Goal: Task Accomplishment & Management: Use online tool/utility

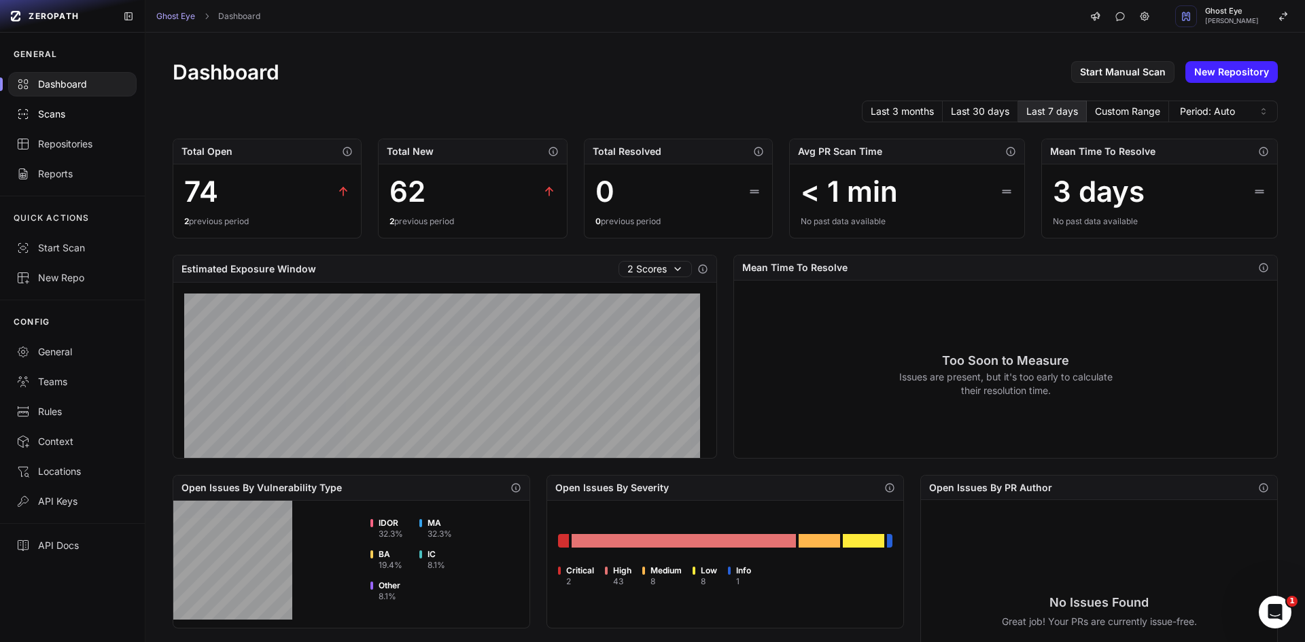
click at [81, 104] on link "Scans" at bounding box center [72, 114] width 145 height 30
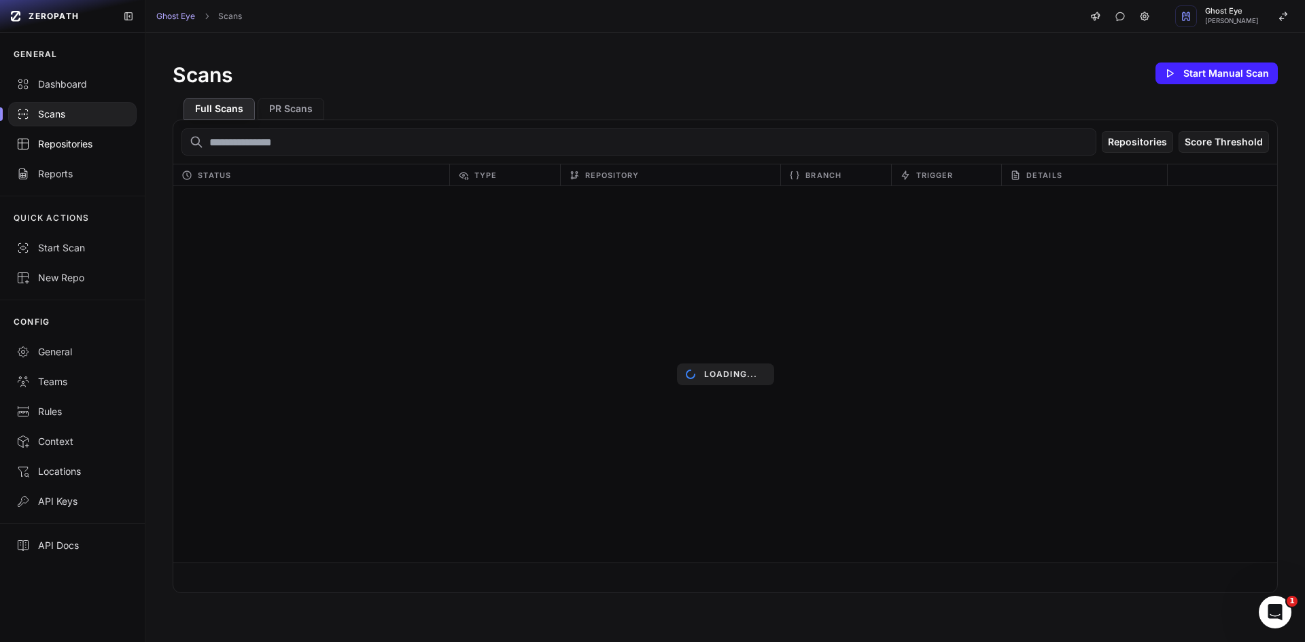
click at [87, 139] on div "Repositories" at bounding box center [72, 144] width 112 height 14
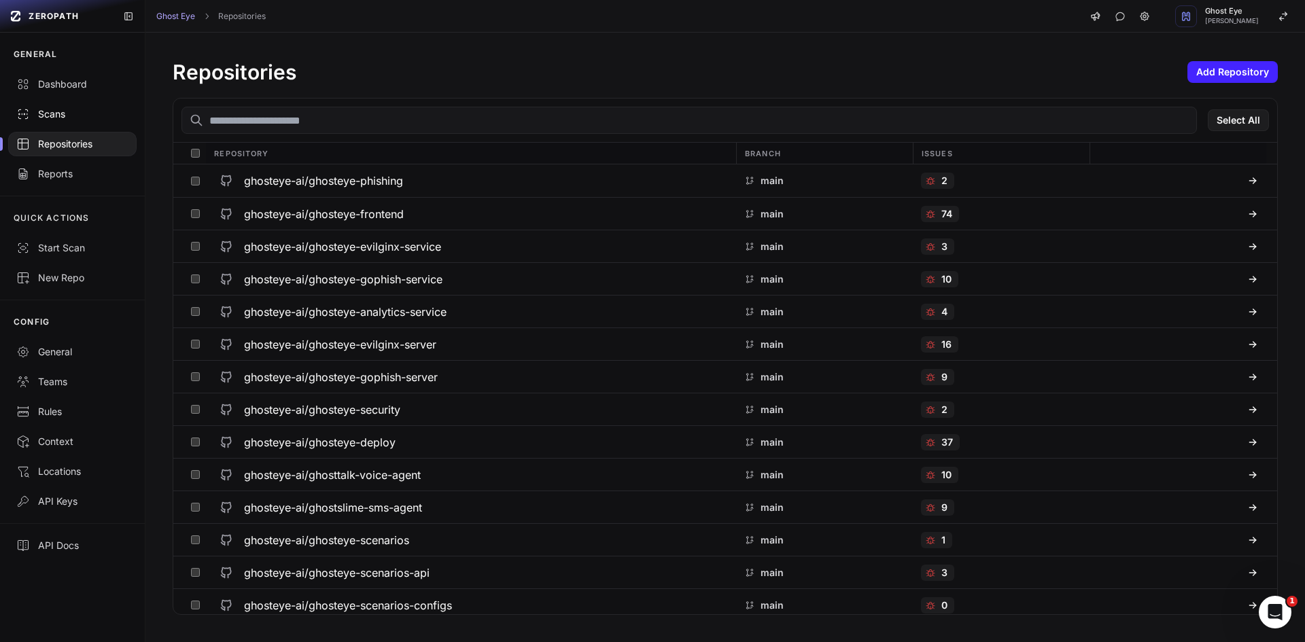
click at [91, 117] on div "Scans" at bounding box center [72, 114] width 112 height 14
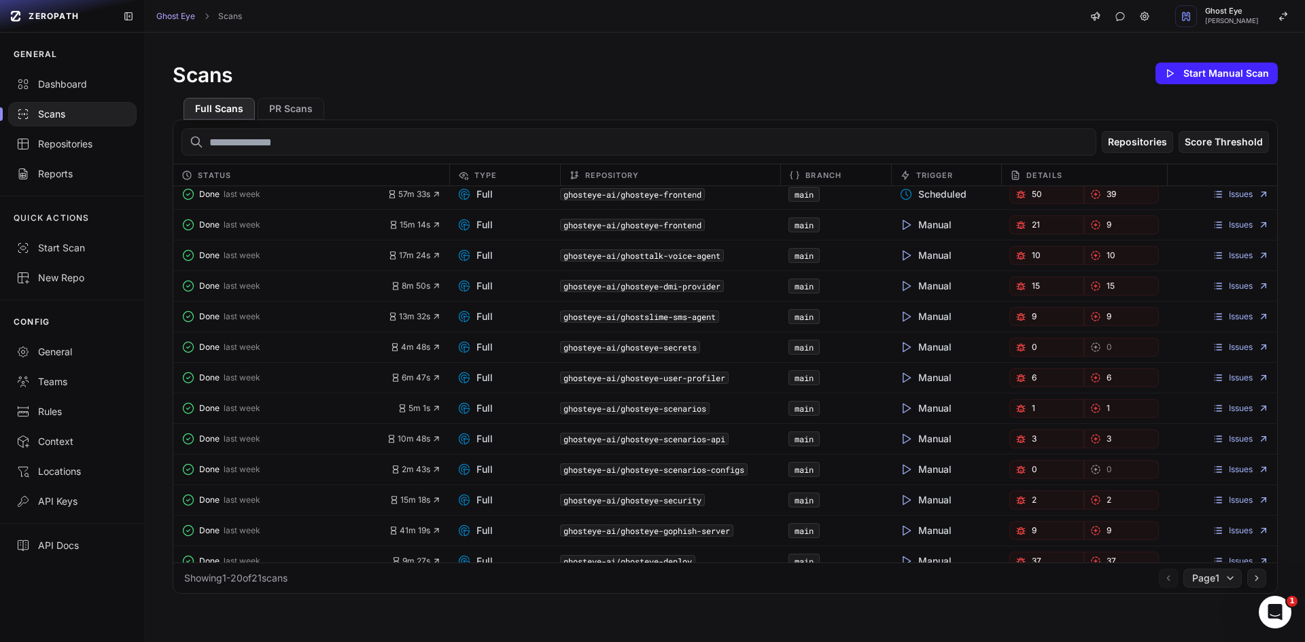
scroll to position [136, 0]
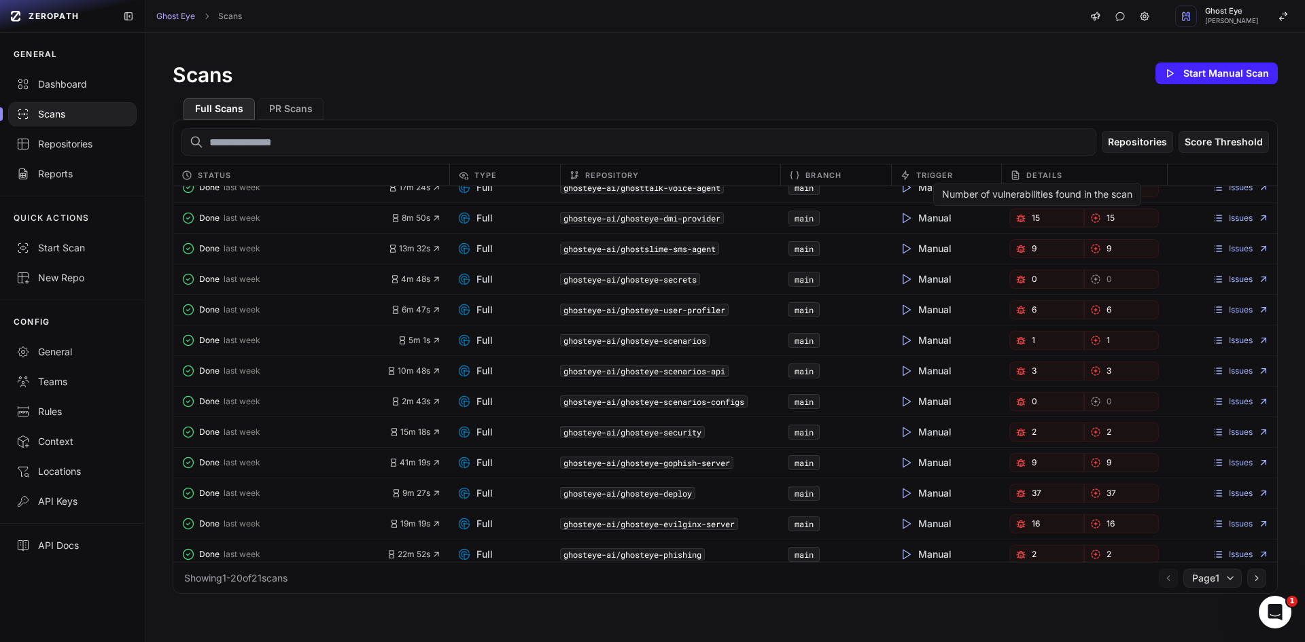
click at [1038, 222] on link "15" at bounding box center [1046, 218] width 75 height 19
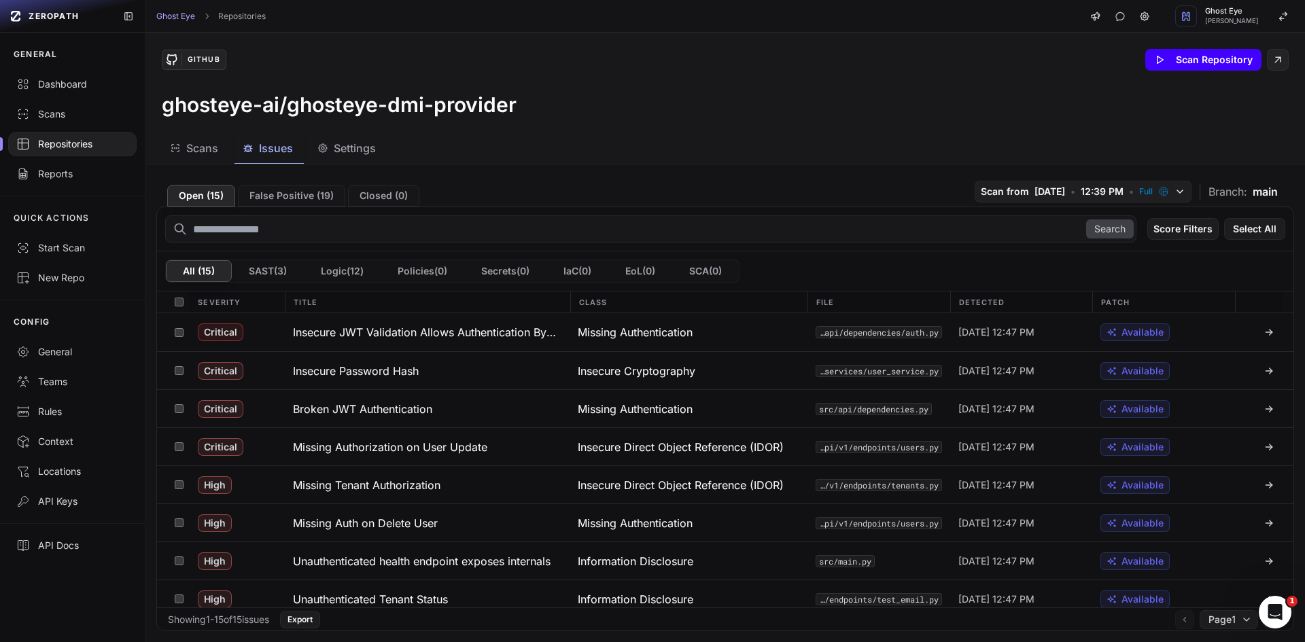
click at [1207, 59] on button "Scan Repository" at bounding box center [1203, 60] width 116 height 22
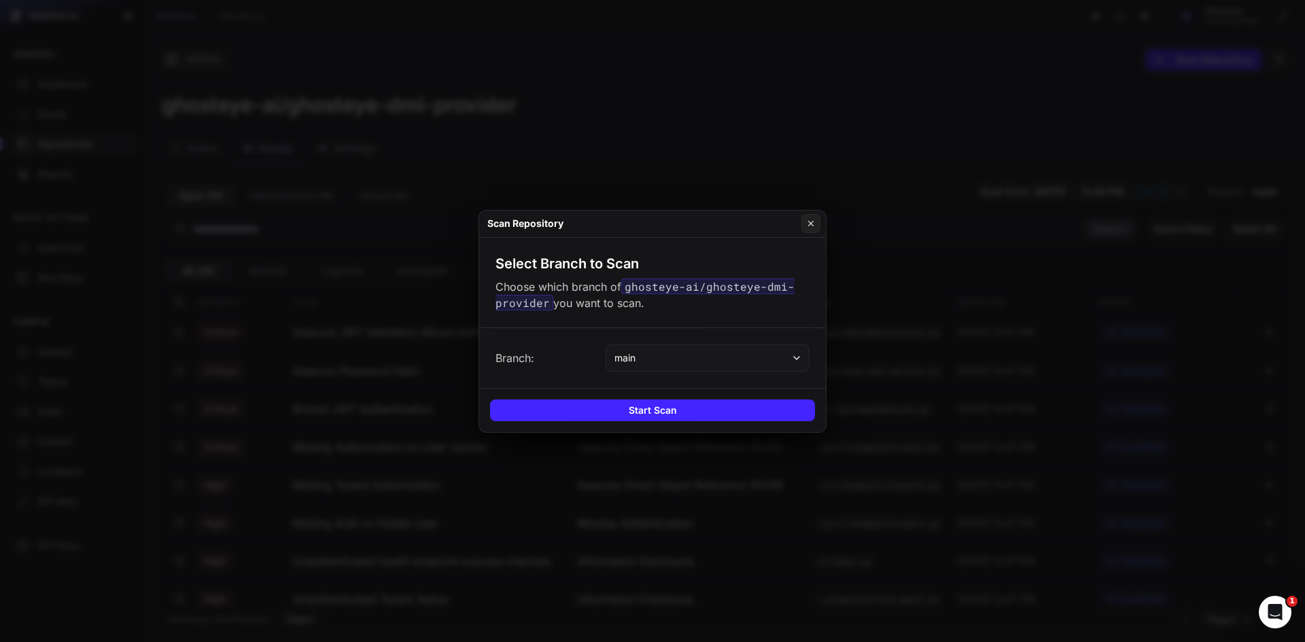
click at [672, 372] on div "Branch: main" at bounding box center [652, 358] width 347 height 60
click at [675, 367] on button "main" at bounding box center [708, 358] width 204 height 27
click at [677, 412] on span "dom/ge-235-dmi" at bounding box center [655, 413] width 77 height 14
click at [677, 410] on button "Start Scan" at bounding box center [652, 411] width 325 height 22
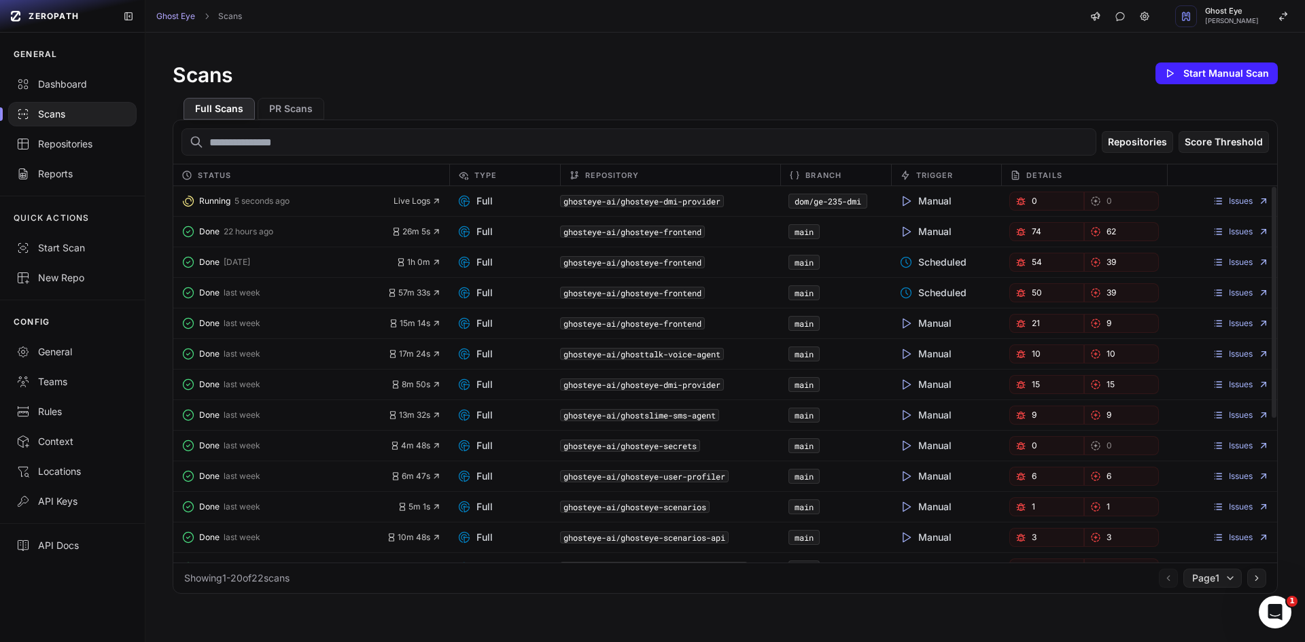
click at [733, 71] on div "Scans Start Manual Scan" at bounding box center [725, 73] width 1105 height 27
click at [1032, 264] on span "54" at bounding box center [1037, 262] width 10 height 11
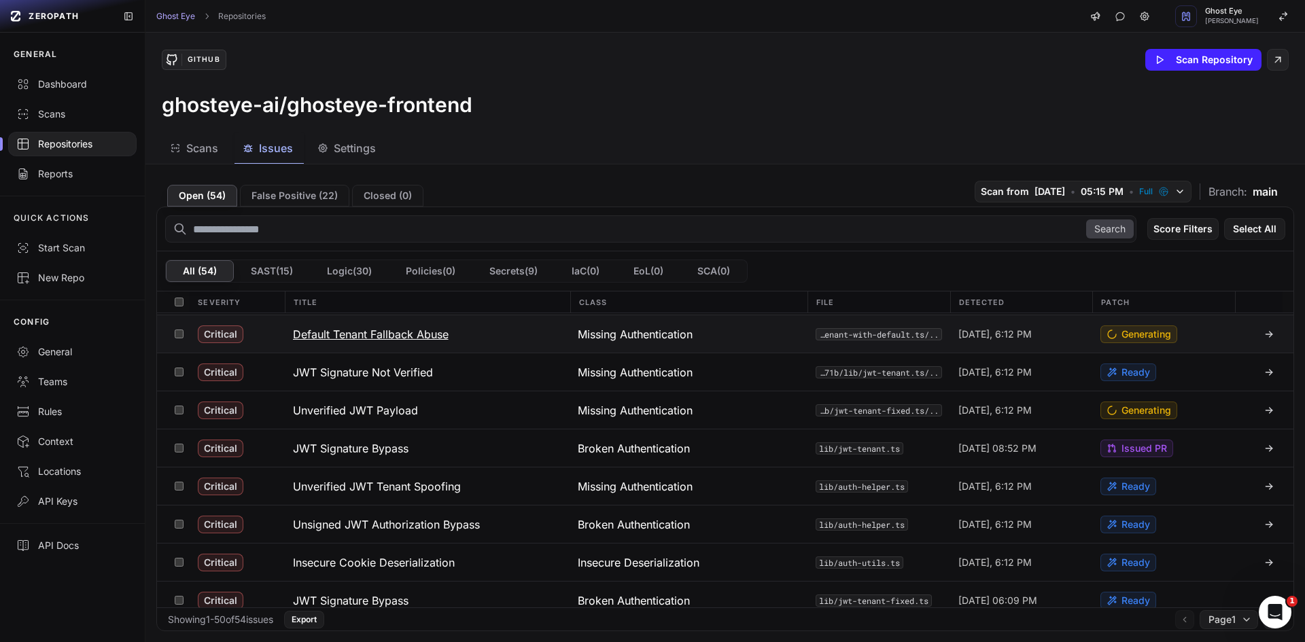
scroll to position [340, 0]
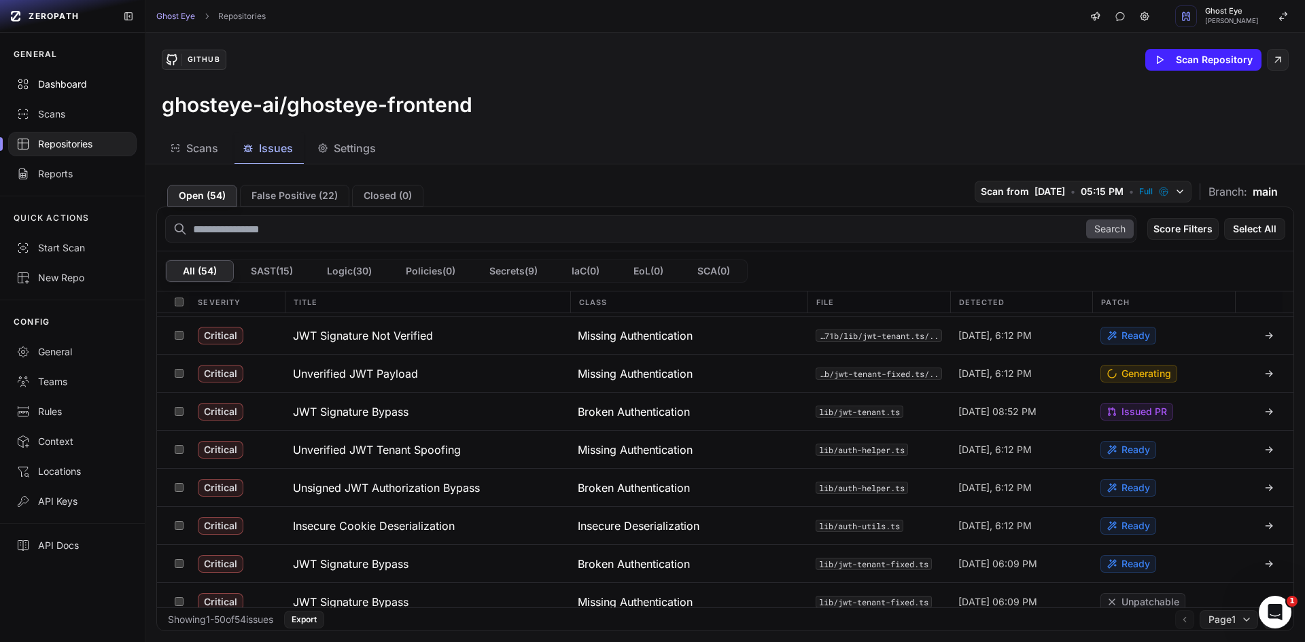
click at [80, 77] on div "Dashboard" at bounding box center [72, 84] width 112 height 14
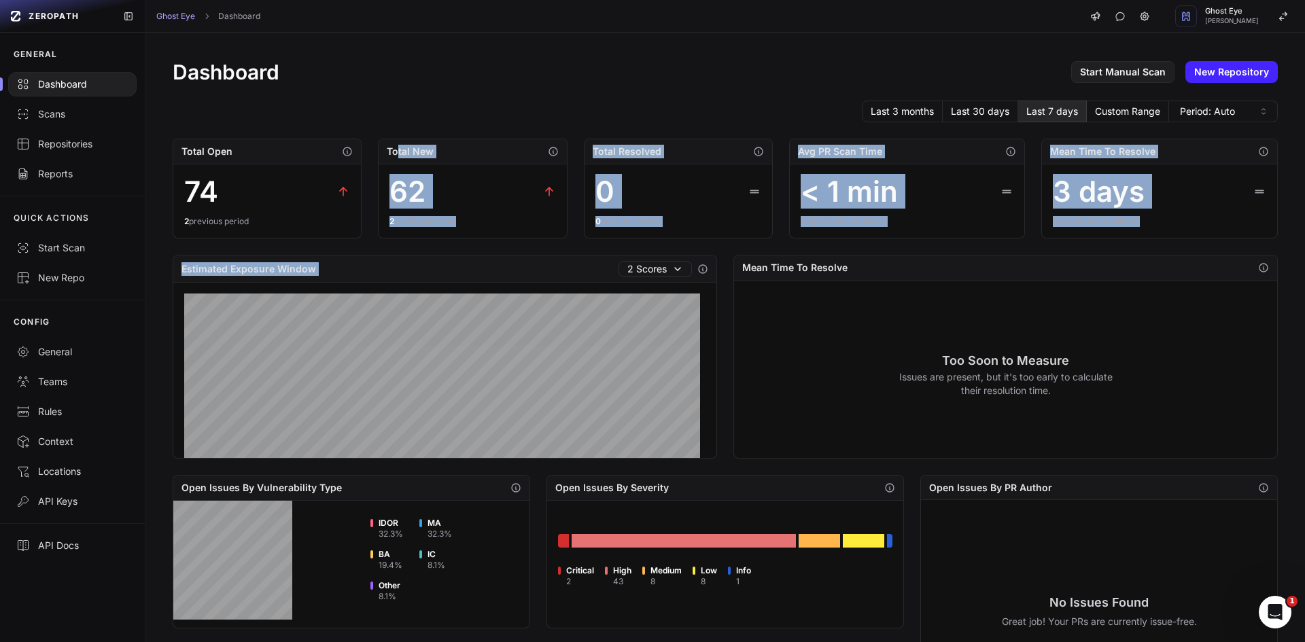
drag, startPoint x: 532, startPoint y: 267, endPoint x: 383, endPoint y: 154, distance: 187.3
click at [385, 159] on div "Dashboard Start Manual Scan New Repository Last 3 months Last 30 days Last 7 da…" at bounding box center [724, 522] width 1159 height 979
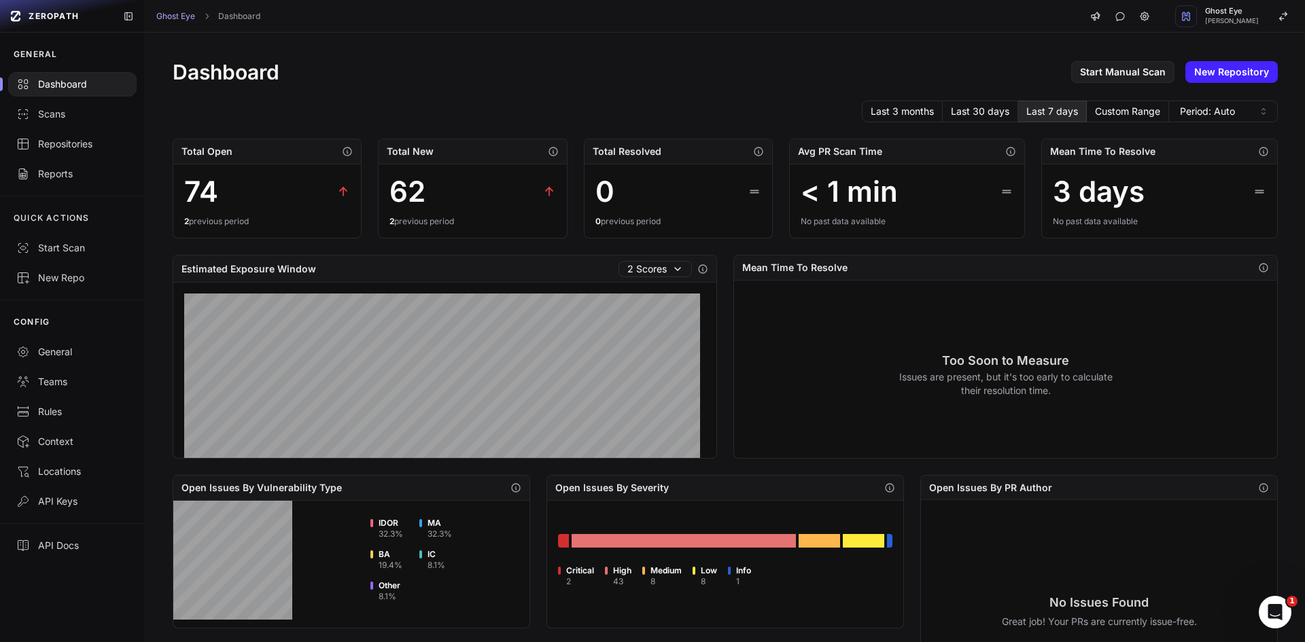
click at [444, 126] on div "Dashboard Start Manual Scan New Repository Last 3 months Last 30 days Last 7 da…" at bounding box center [724, 522] width 1159 height 979
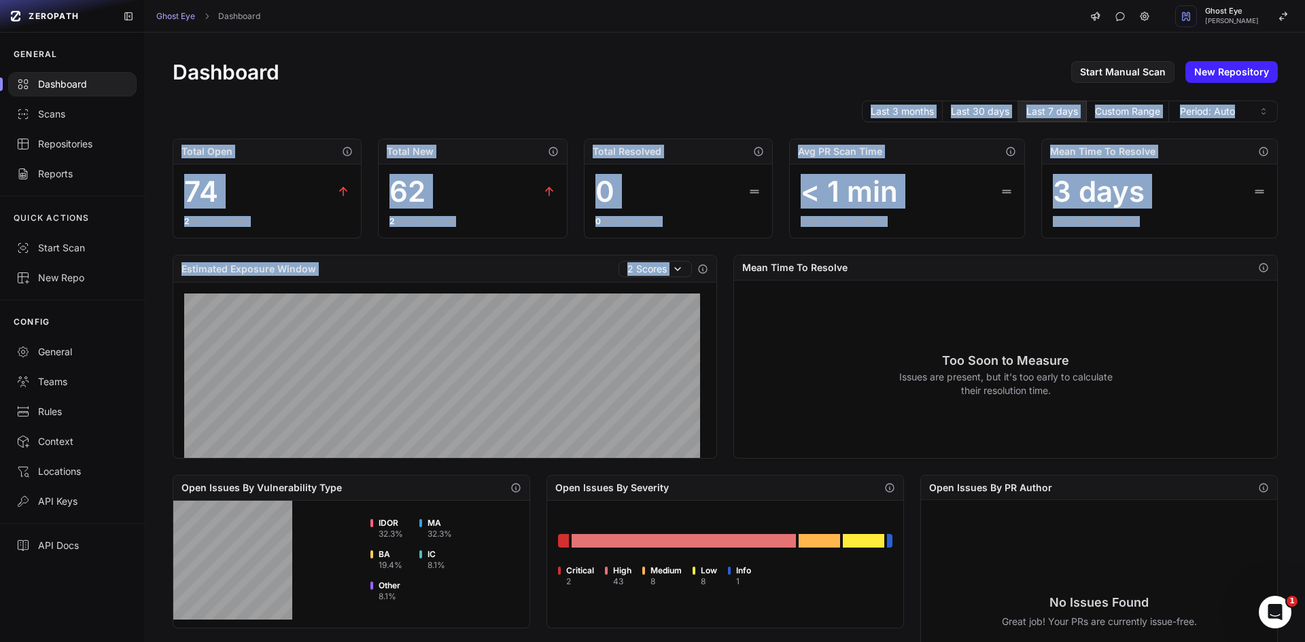
drag, startPoint x: 460, startPoint y: 149, endPoint x: 680, endPoint y: 293, distance: 262.6
click at [680, 293] on div "Dashboard Start Manual Scan New Repository Last 3 months Last 30 days Last 7 da…" at bounding box center [724, 522] width 1159 height 979
click at [721, 276] on div "Estimated Exposure Window 2 Scores Mean Time To Resolve Too Soon to Measure Iss…" at bounding box center [725, 357] width 1105 height 204
click at [724, 223] on div "0 previous period" at bounding box center [678, 221] width 166 height 11
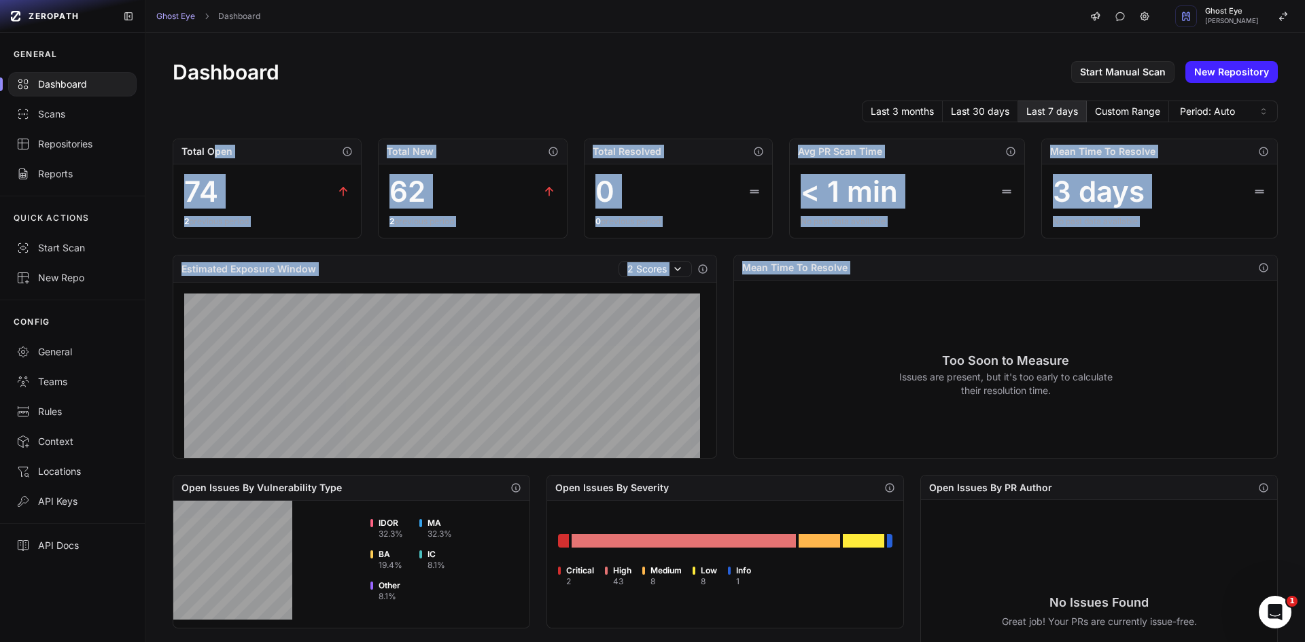
drag, startPoint x: 296, startPoint y: 153, endPoint x: 941, endPoint y: 298, distance: 661.1
click at [939, 298] on div "Dashboard Start Manual Scan New Repository Last 3 months Last 30 days Last 7 da…" at bounding box center [724, 522] width 1159 height 979
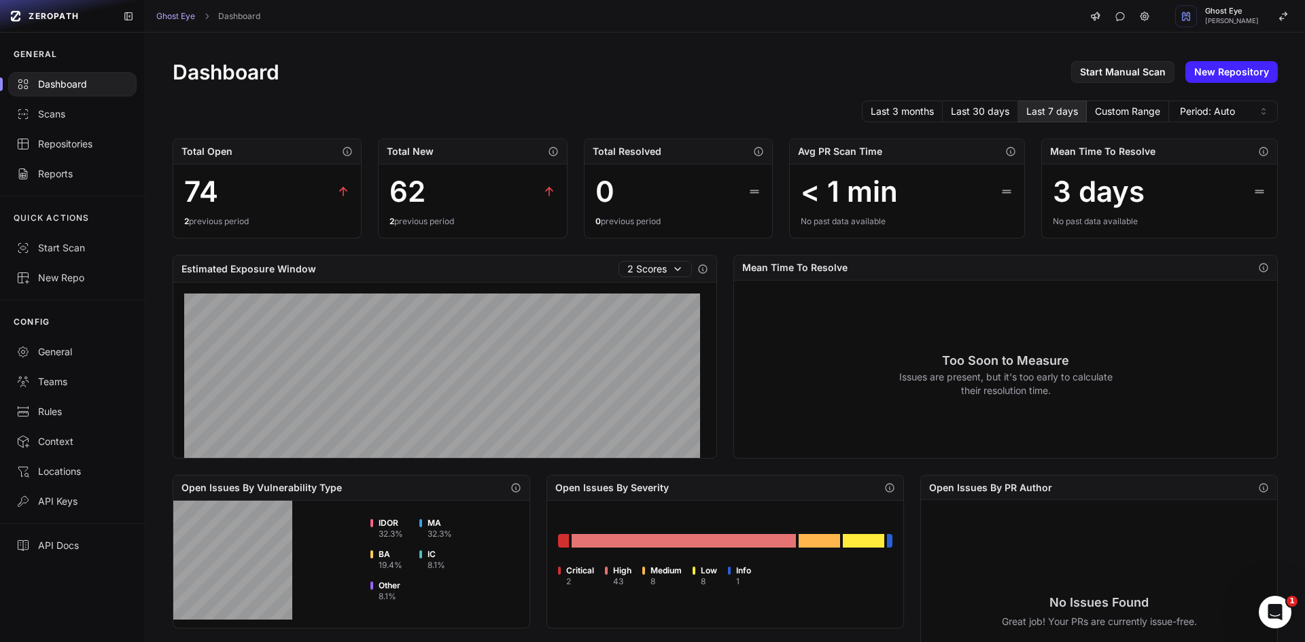
click at [941, 298] on div "Too Soon to Measure Issues are present, but it's too early to calculate their r…" at bounding box center [1005, 374] width 543 height 187
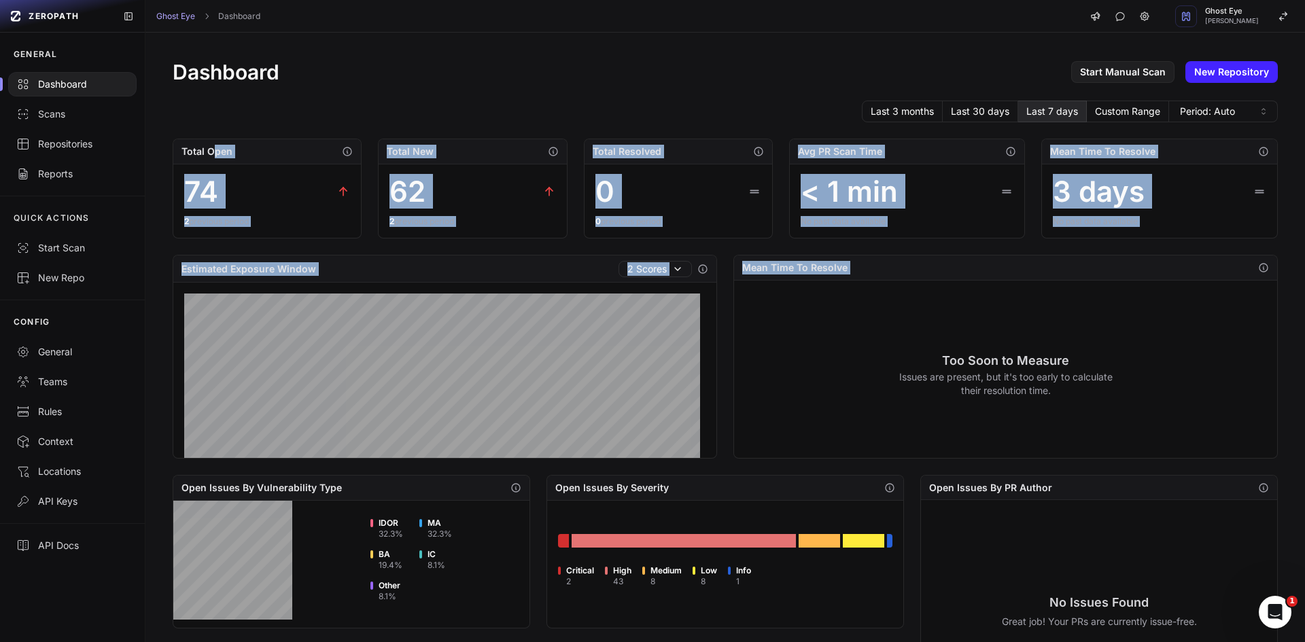
drag, startPoint x: 670, startPoint y: 228, endPoint x: 222, endPoint y: 142, distance: 456.0
click at [215, 142] on div "Dashboard Start Manual Scan New Repository Last 3 months Last 30 days Last 7 da…" at bounding box center [724, 522] width 1159 height 979
click at [222, 142] on div "Total Open" at bounding box center [267, 151] width 188 height 25
drag, startPoint x: 171, startPoint y: 147, endPoint x: 891, endPoint y: 267, distance: 730.4
click at [891, 267] on div "Dashboard Start Manual Scan New Repository Last 3 months Last 30 days Last 7 da…" at bounding box center [724, 522] width 1159 height 979
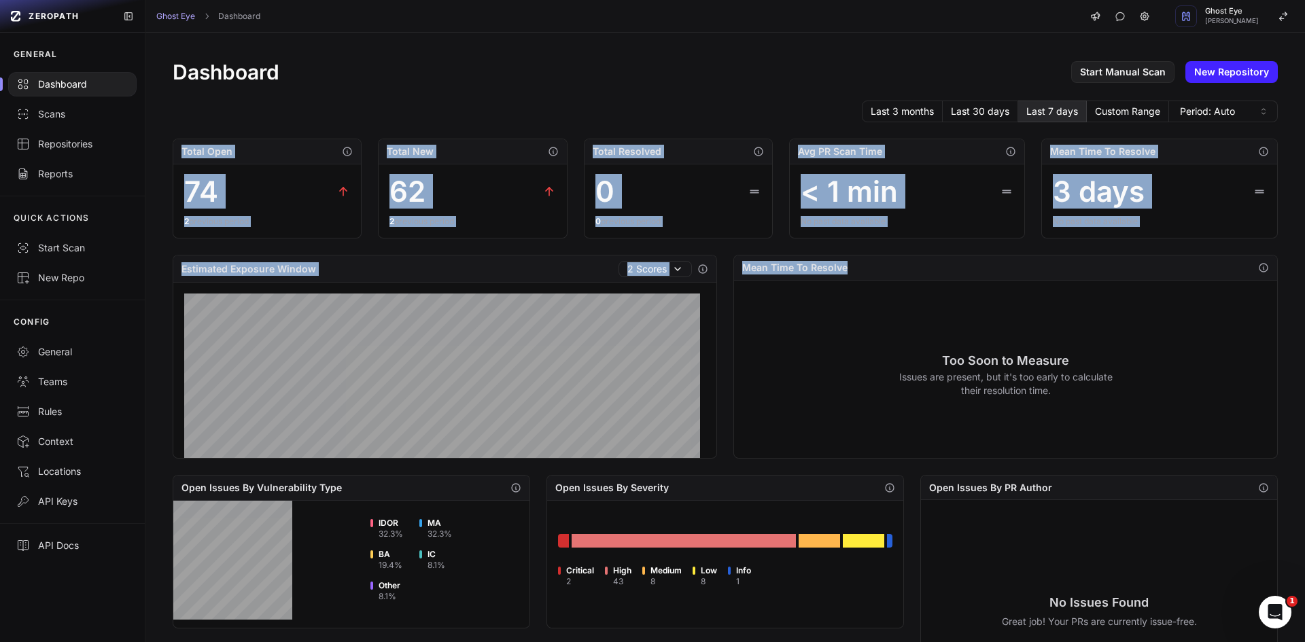
click at [891, 267] on div "Mean Time To Resolve" at bounding box center [1005, 268] width 543 height 25
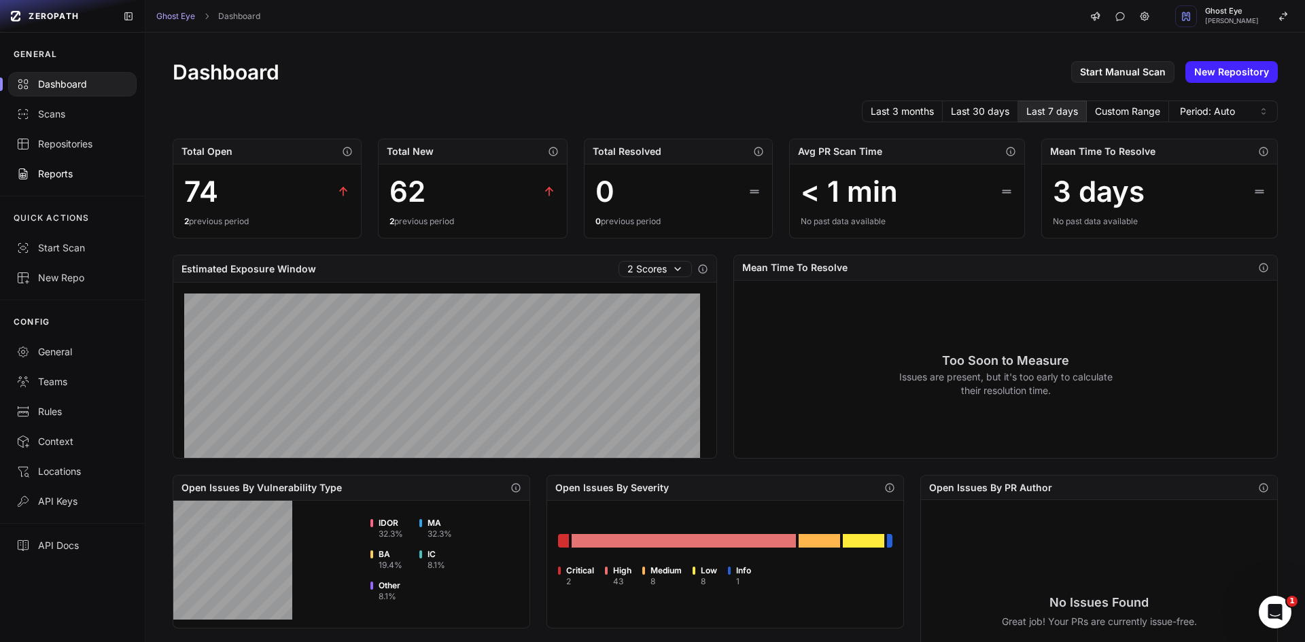
click at [80, 181] on link "Reports" at bounding box center [72, 174] width 145 height 30
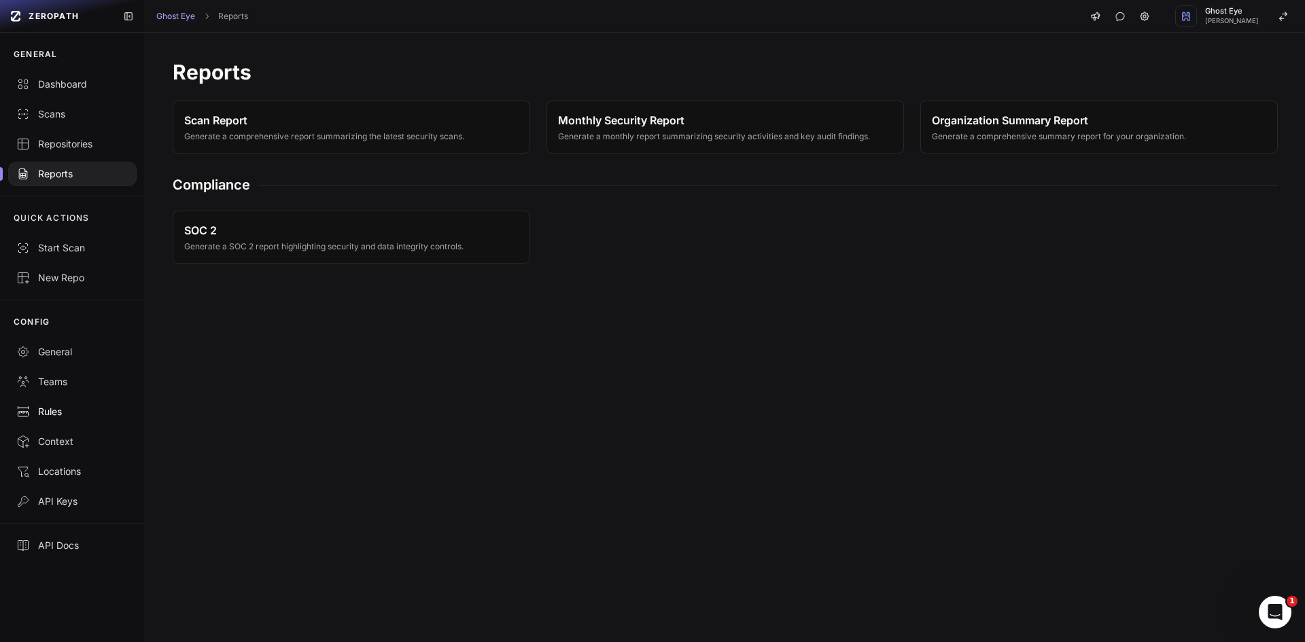
click at [93, 403] on link "Rules" at bounding box center [72, 412] width 145 height 30
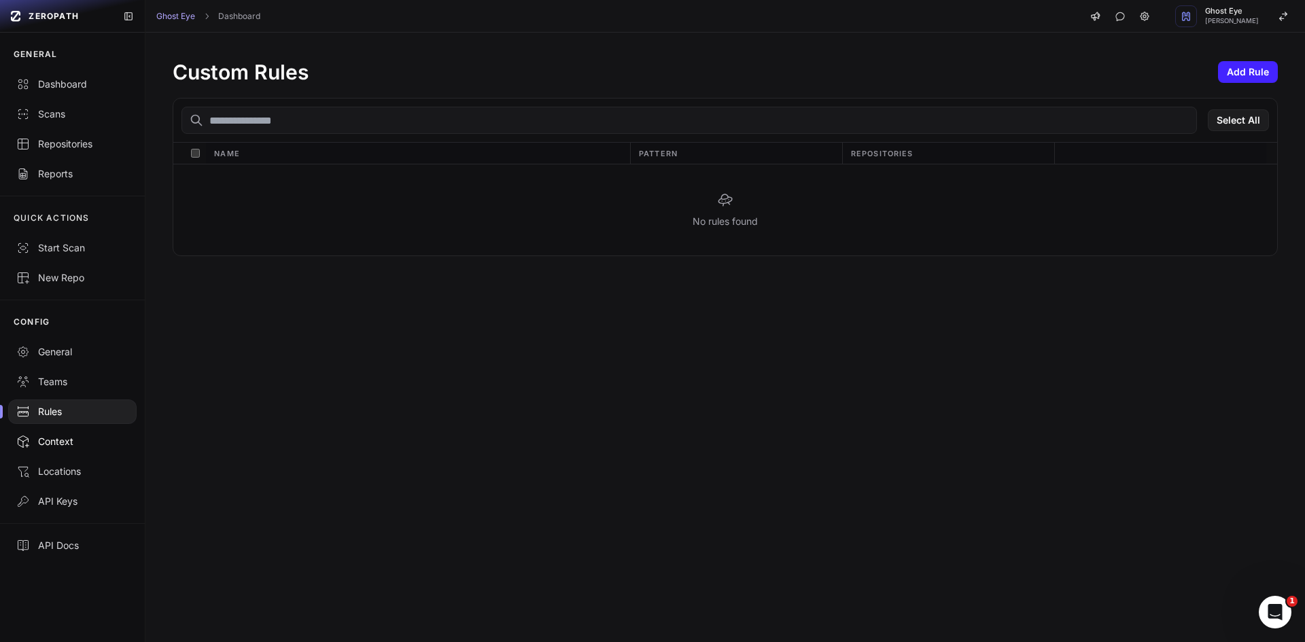
click at [95, 451] on link "Context" at bounding box center [72, 442] width 145 height 30
click at [91, 487] on link "API Keys" at bounding box center [72, 502] width 145 height 30
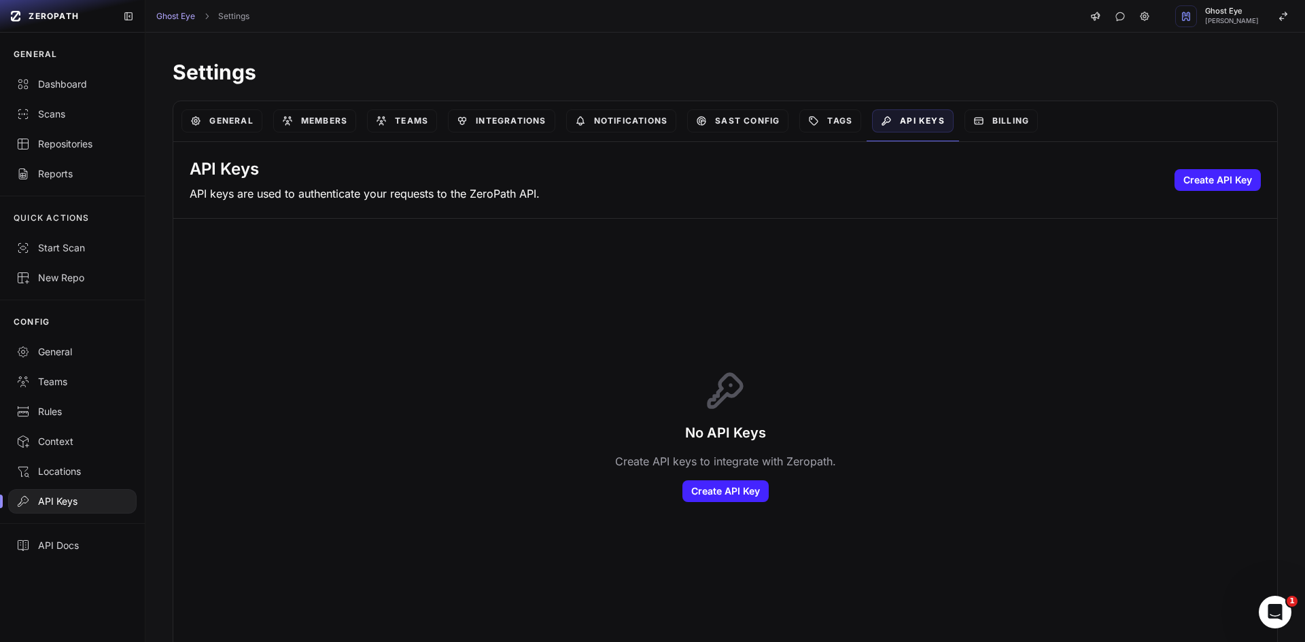
click at [93, 500] on div "API Keys" at bounding box center [72, 502] width 112 height 14
click at [90, 476] on div "Locations" at bounding box center [72, 472] width 112 height 14
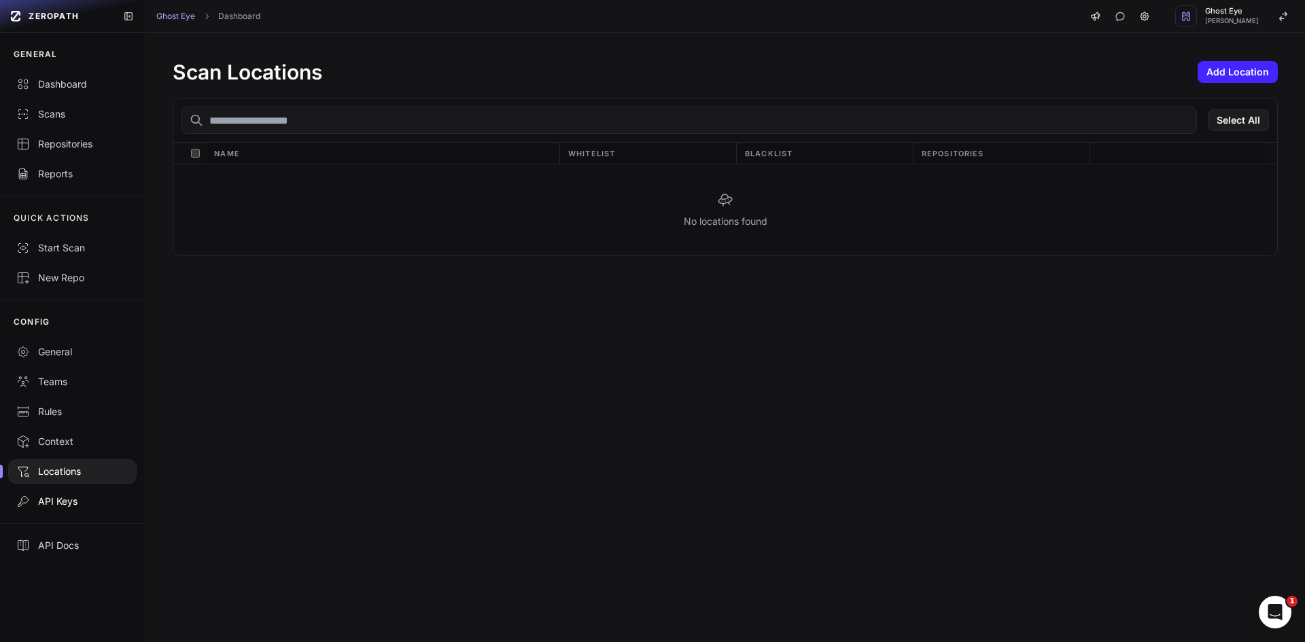
click at [88, 494] on link "API Keys" at bounding box center [72, 502] width 145 height 30
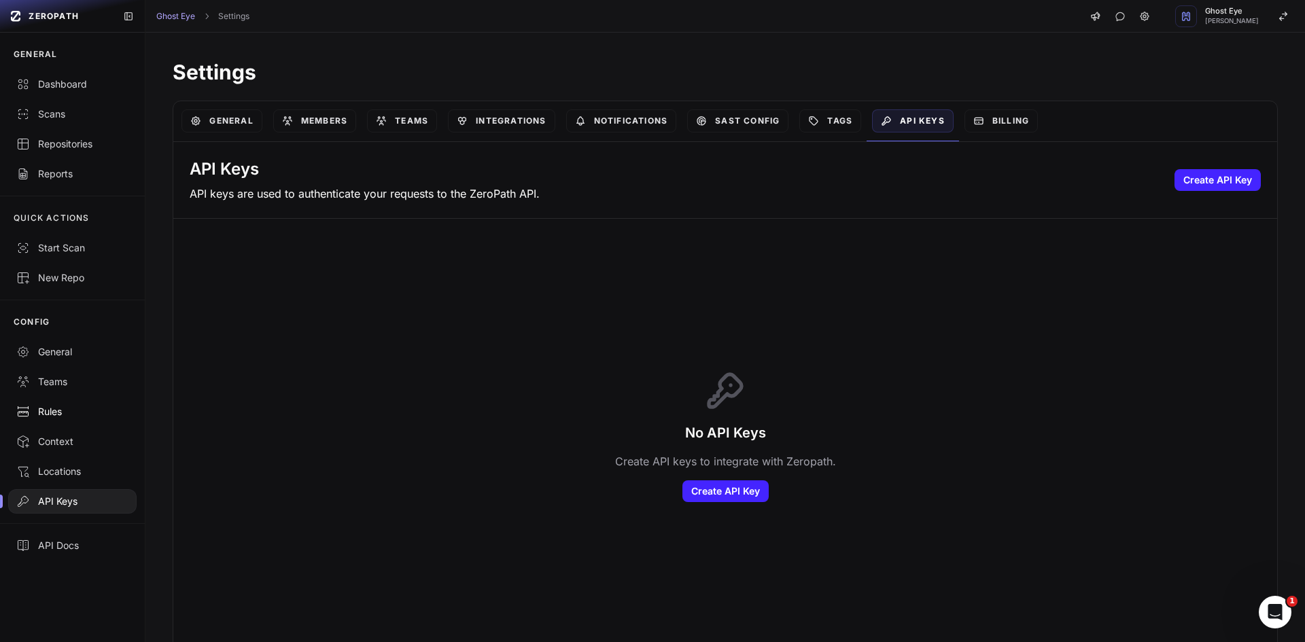
click at [72, 426] on link "Rules" at bounding box center [72, 412] width 145 height 30
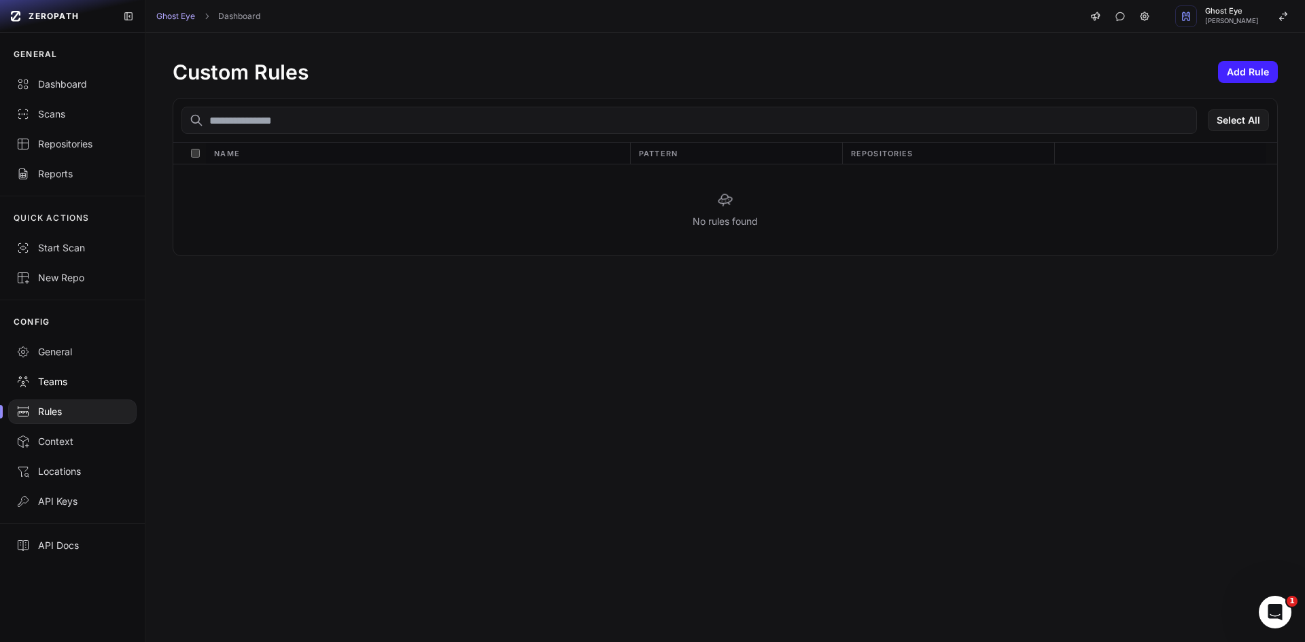
click at [72, 384] on div "Teams" at bounding box center [72, 382] width 112 height 14
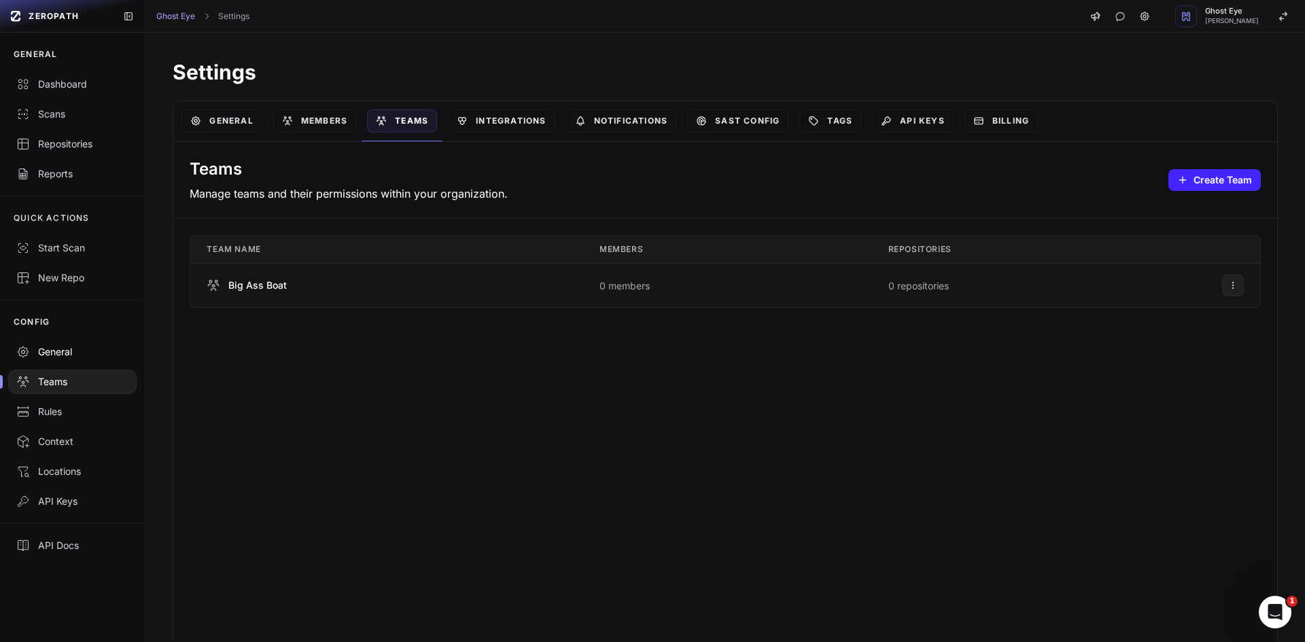
click at [75, 352] on div "General" at bounding box center [72, 352] width 112 height 14
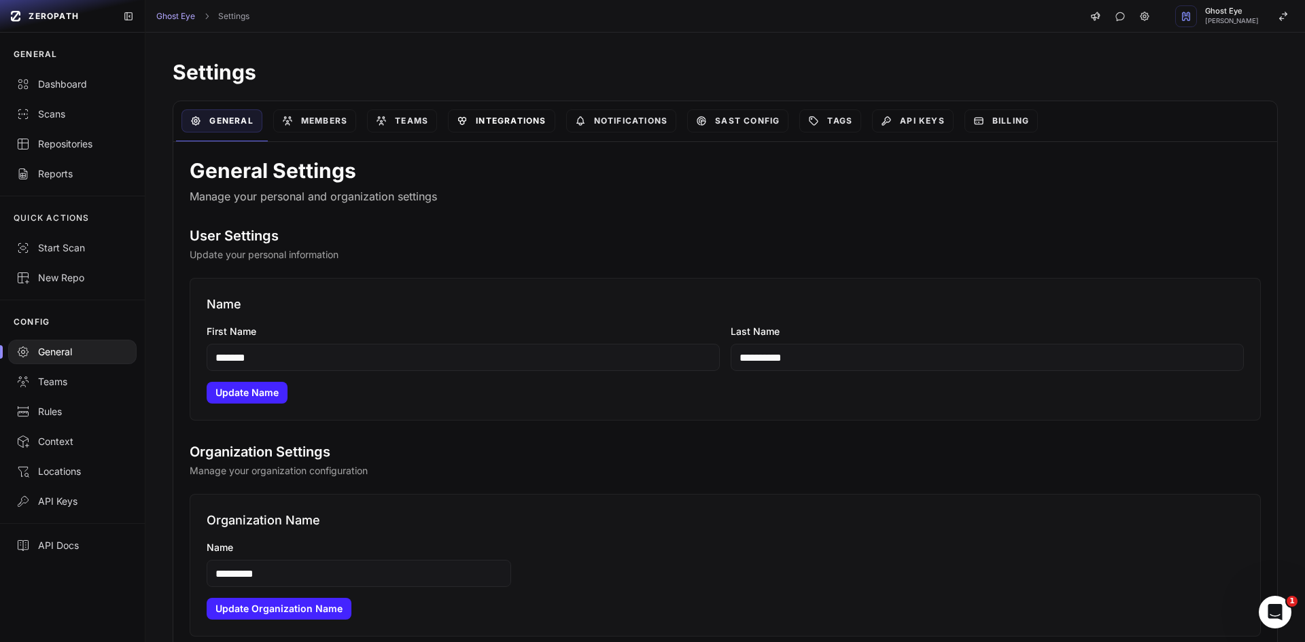
click at [505, 124] on link "Integrations" at bounding box center [501, 120] width 107 height 23
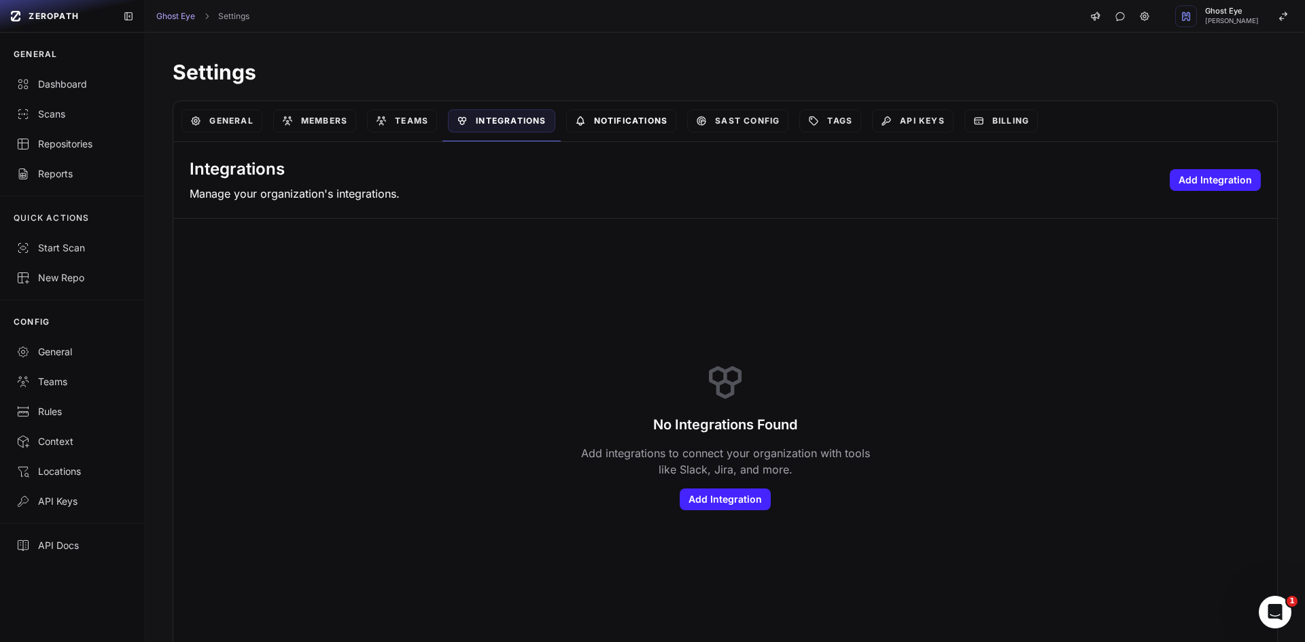
click at [622, 124] on link "Notifications" at bounding box center [621, 120] width 111 height 23
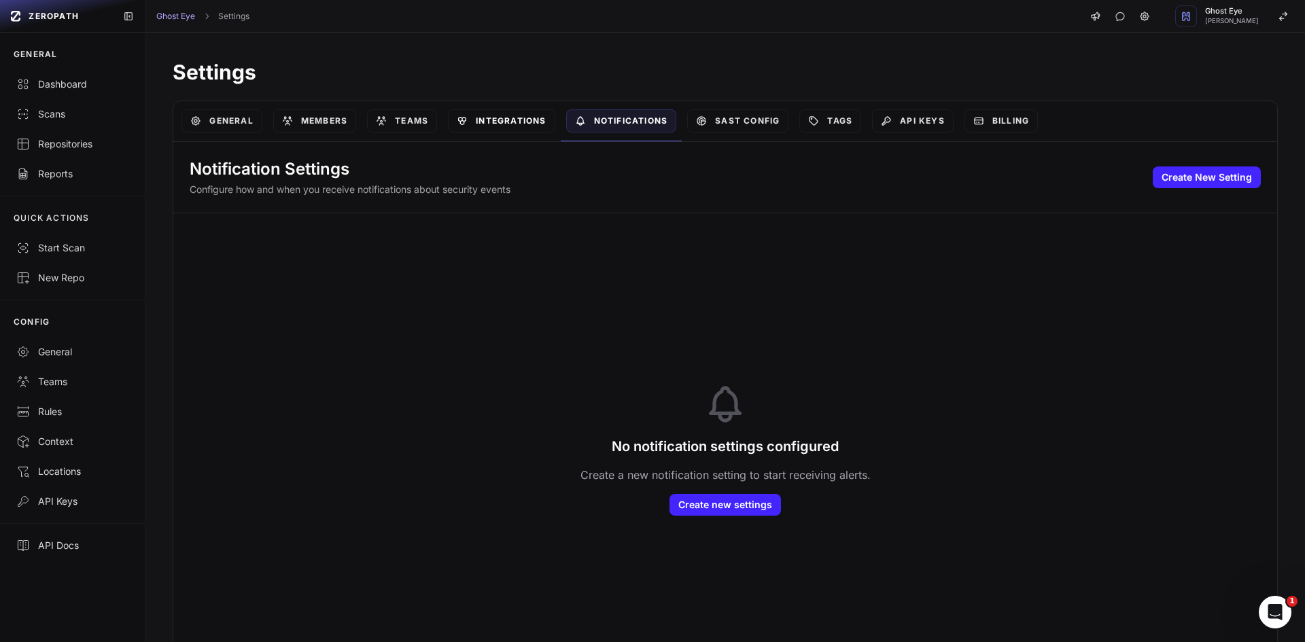
click at [508, 124] on link "Integrations" at bounding box center [501, 120] width 107 height 23
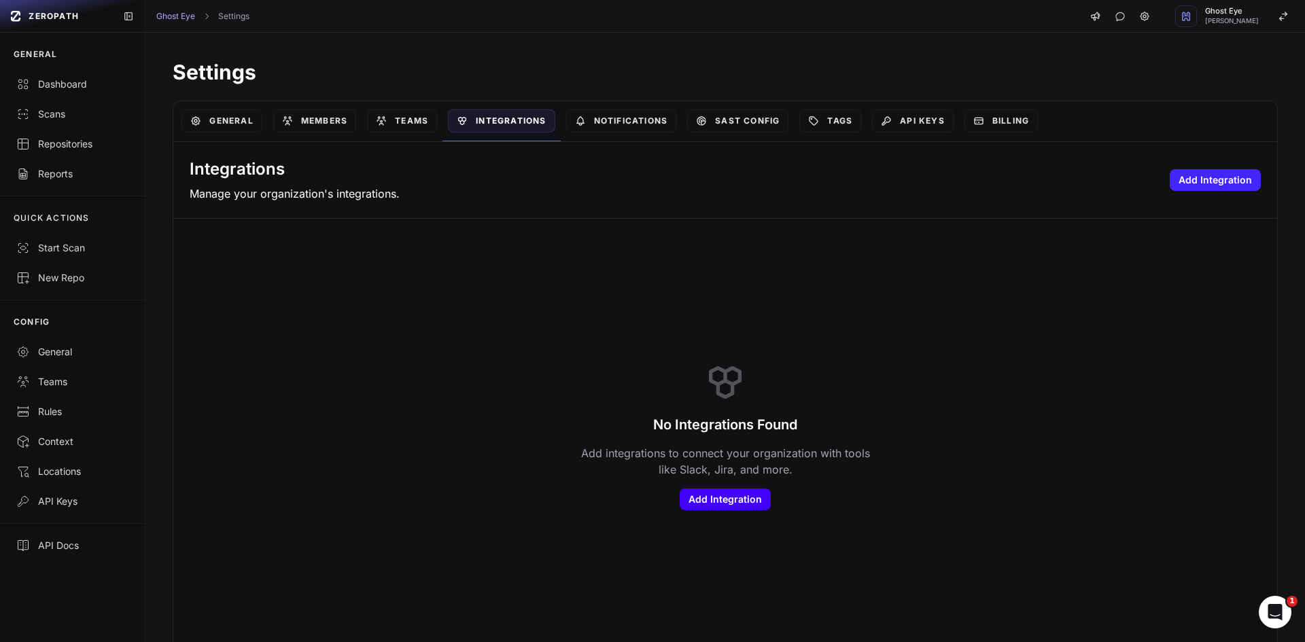
click at [699, 506] on button "Add Integration" at bounding box center [725, 500] width 91 height 22
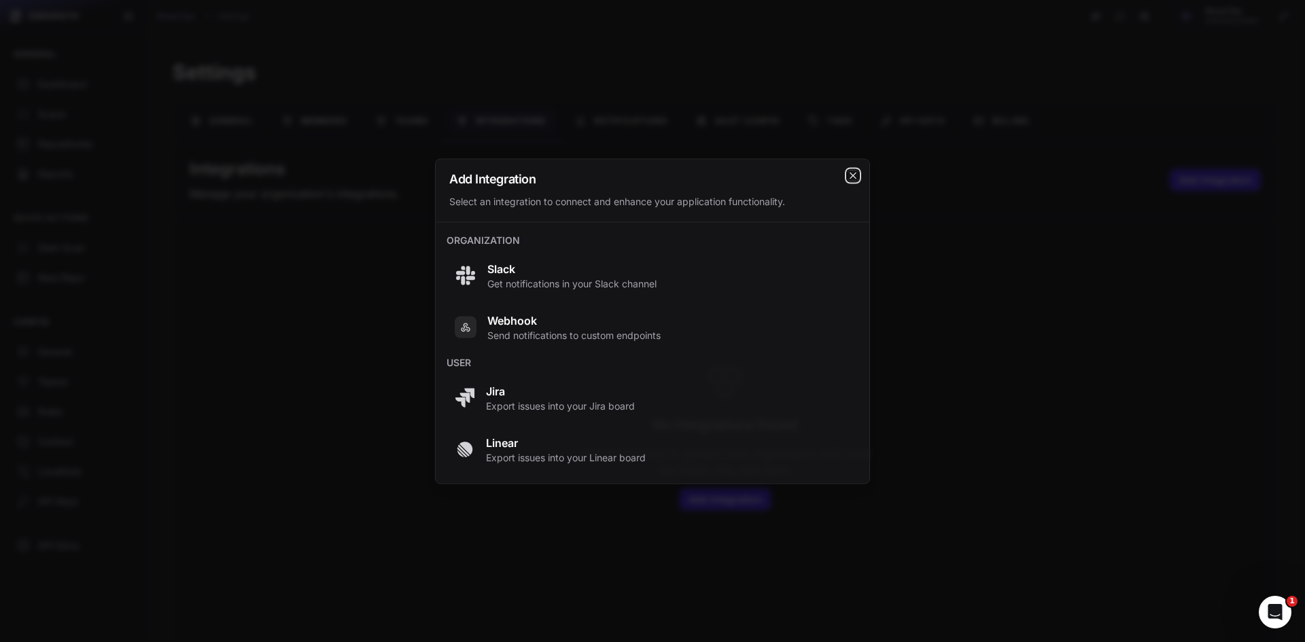
click at [852, 175] on icon "cross 2," at bounding box center [852, 175] width 11 height 11
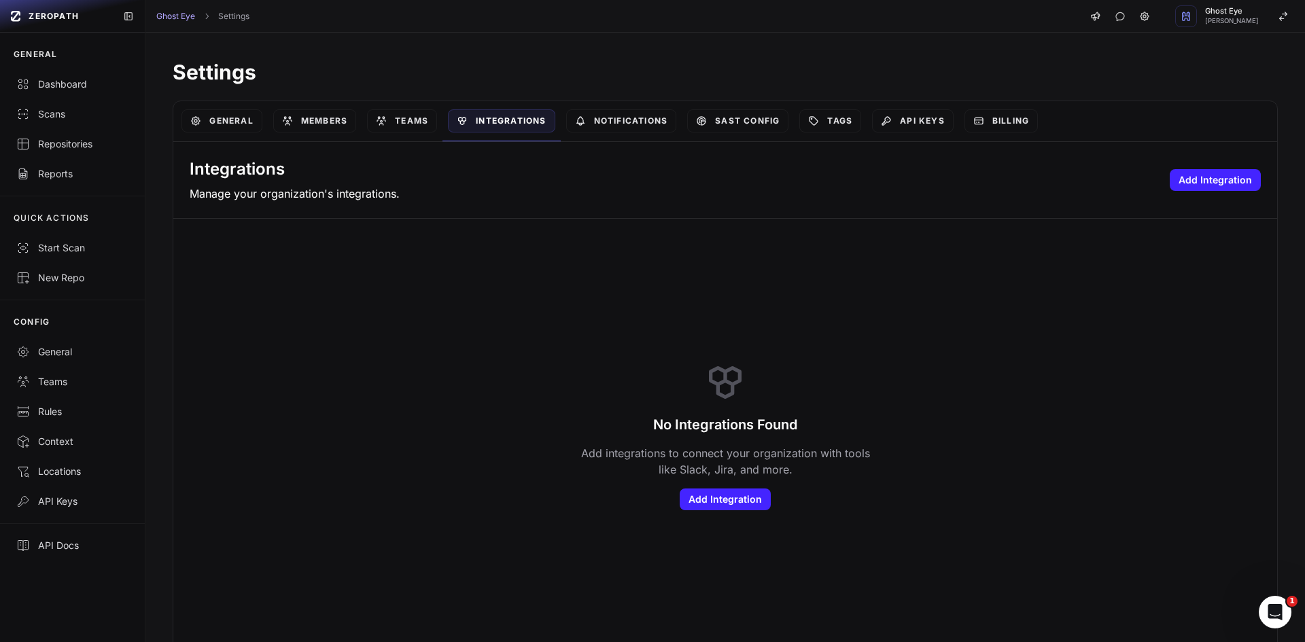
click at [491, 323] on div "No Integrations Found Add integrations to connect your organization with tools …" at bounding box center [725, 436] width 1104 height 434
click at [92, 118] on div "Scans" at bounding box center [72, 114] width 112 height 14
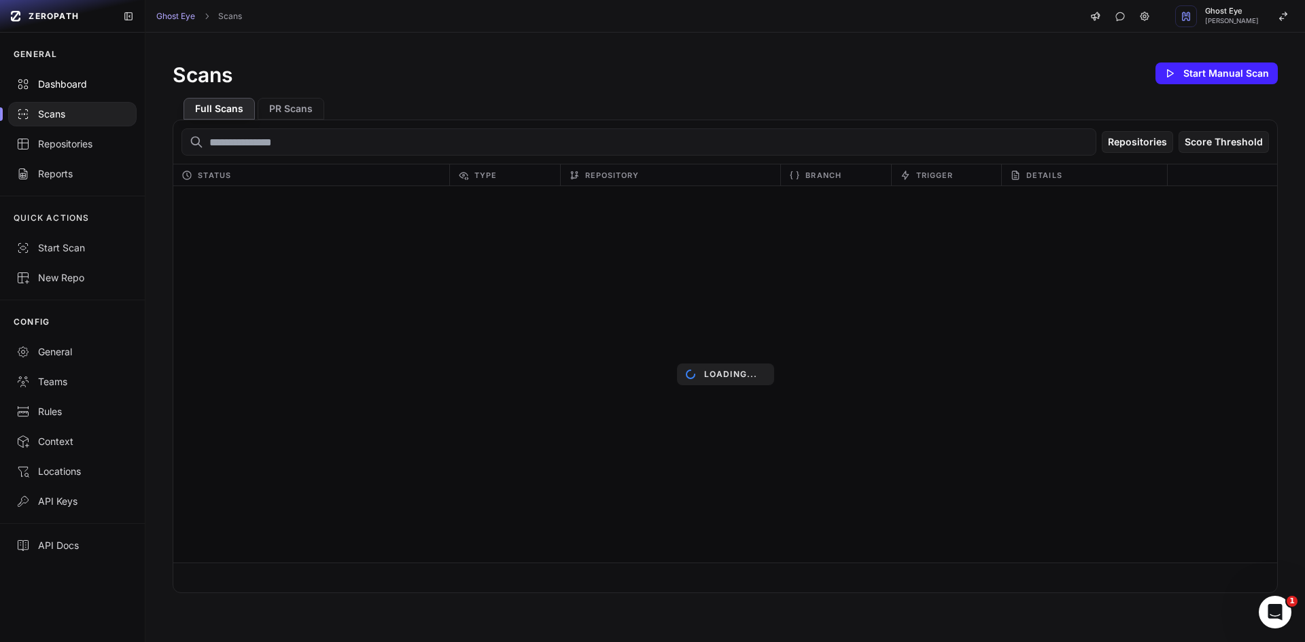
click at [98, 90] on div "Dashboard" at bounding box center [72, 84] width 112 height 14
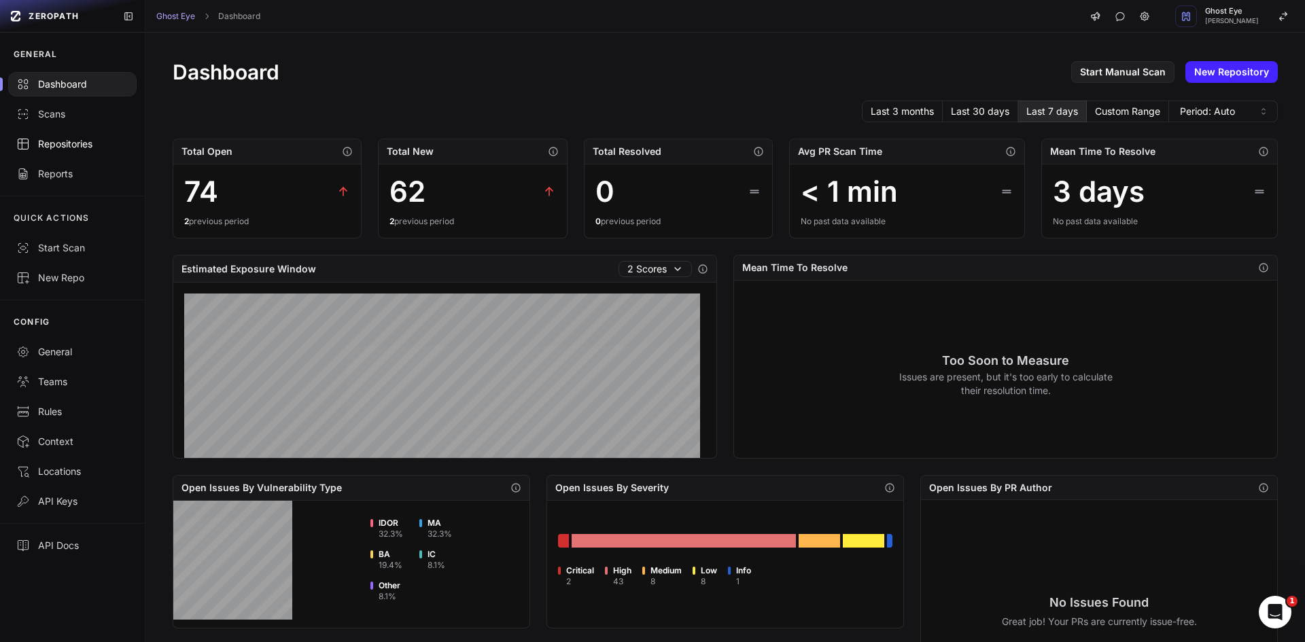
click at [92, 156] on link "Repositories" at bounding box center [72, 144] width 145 height 30
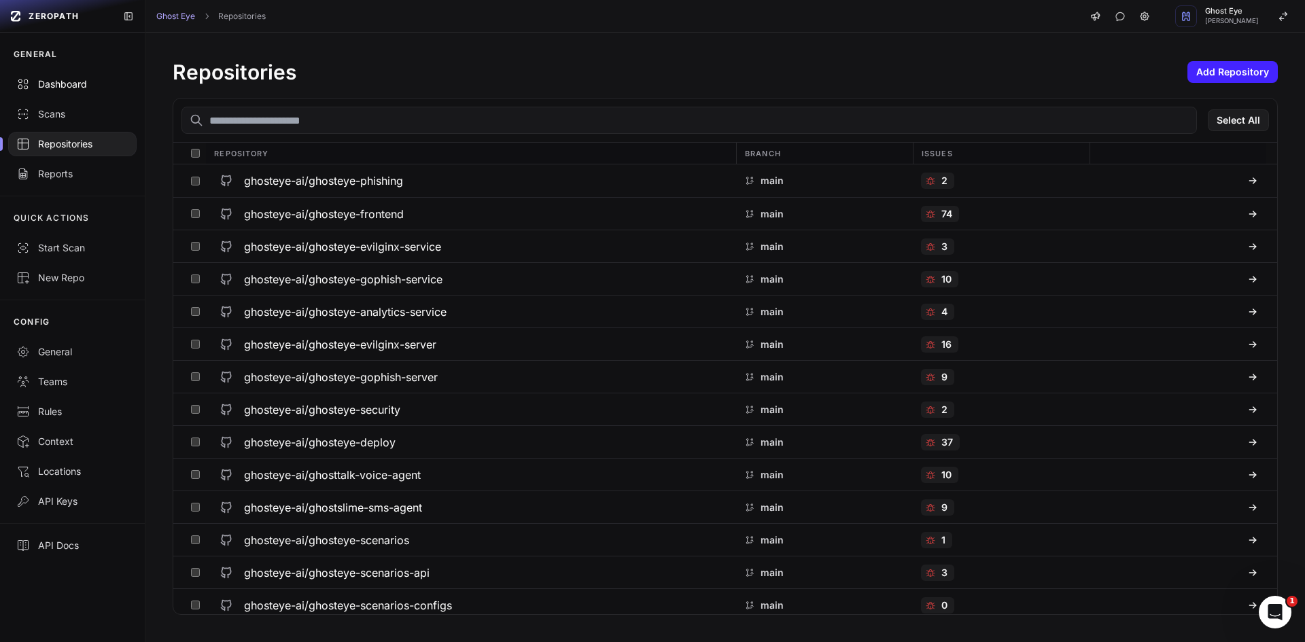
click at [86, 83] on div "Dashboard" at bounding box center [72, 84] width 112 height 14
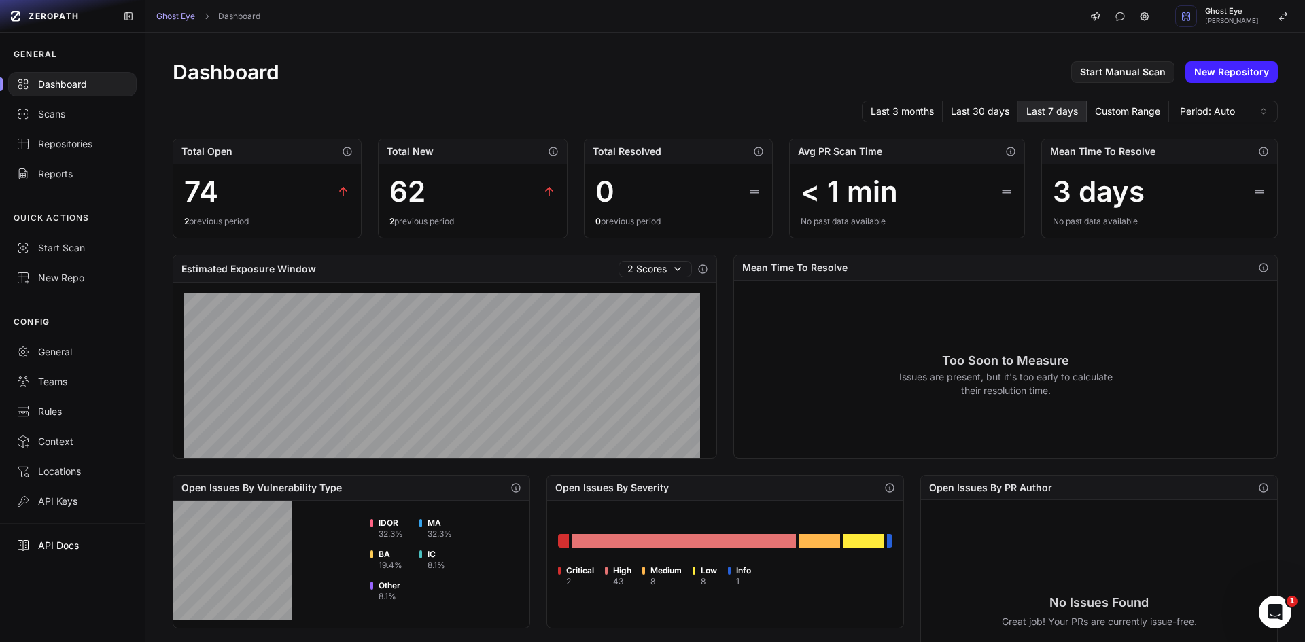
click at [81, 539] on div "API Docs" at bounding box center [72, 546] width 112 height 14
click at [74, 502] on div "API Keys" at bounding box center [72, 502] width 112 height 14
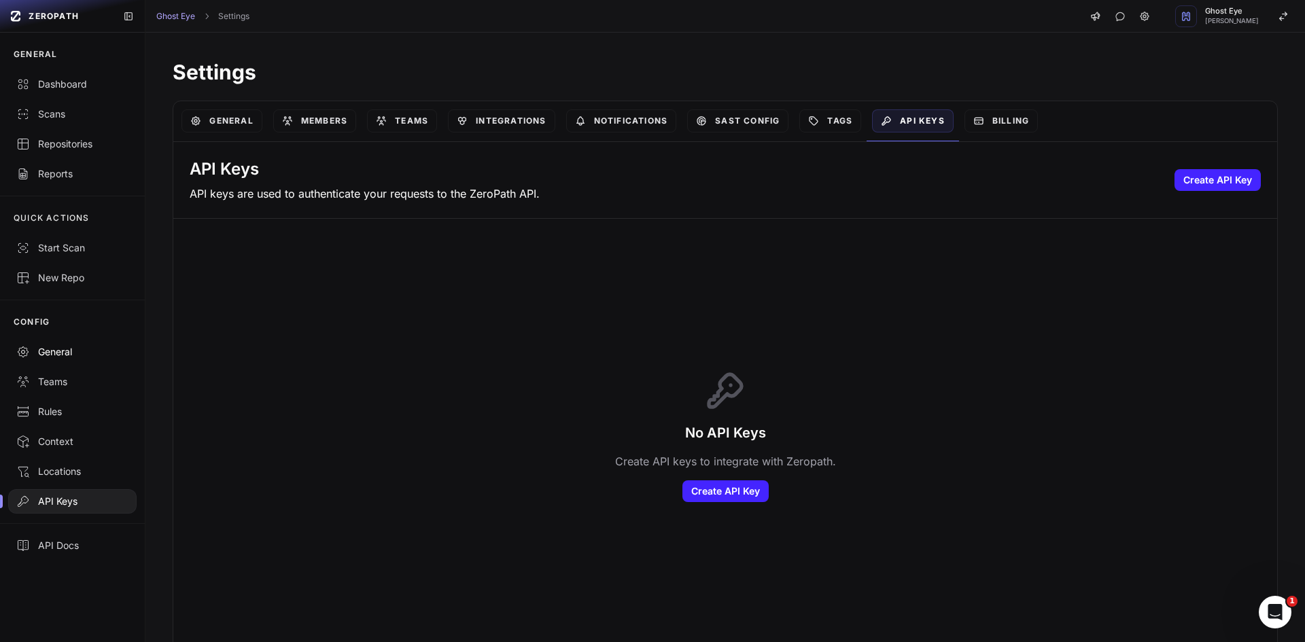
click at [77, 360] on link "General" at bounding box center [72, 352] width 145 height 30
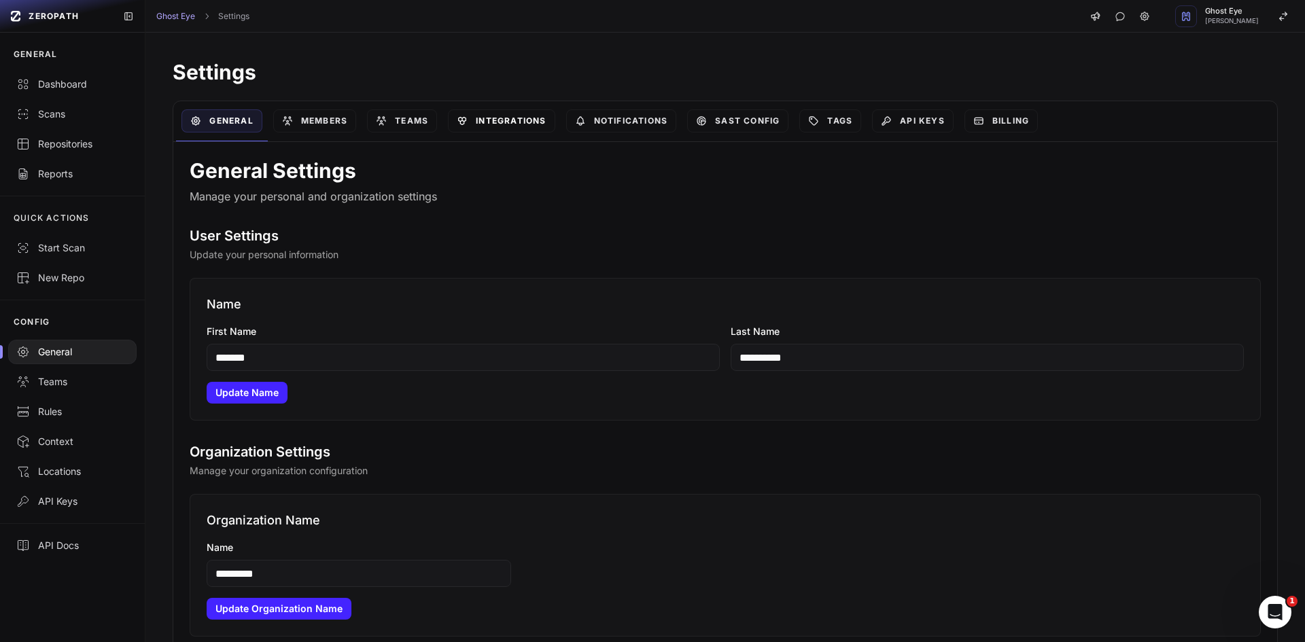
click at [534, 126] on link "Integrations" at bounding box center [501, 120] width 107 height 23
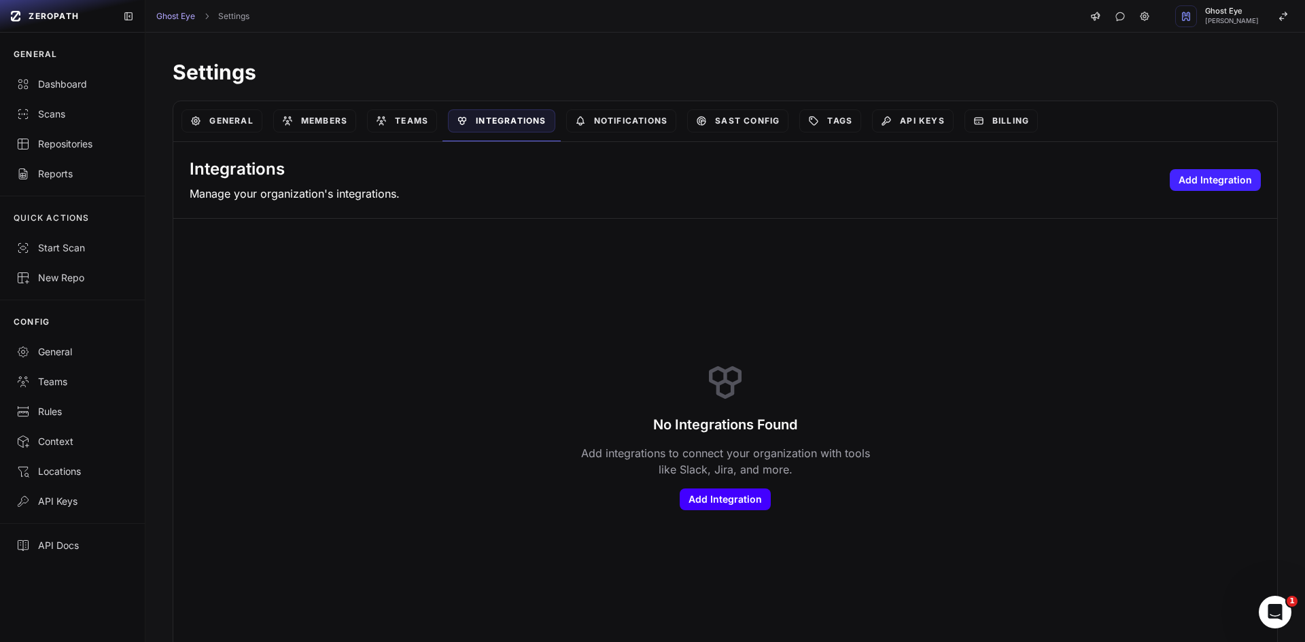
click at [705, 493] on button "Add Integration" at bounding box center [725, 500] width 91 height 22
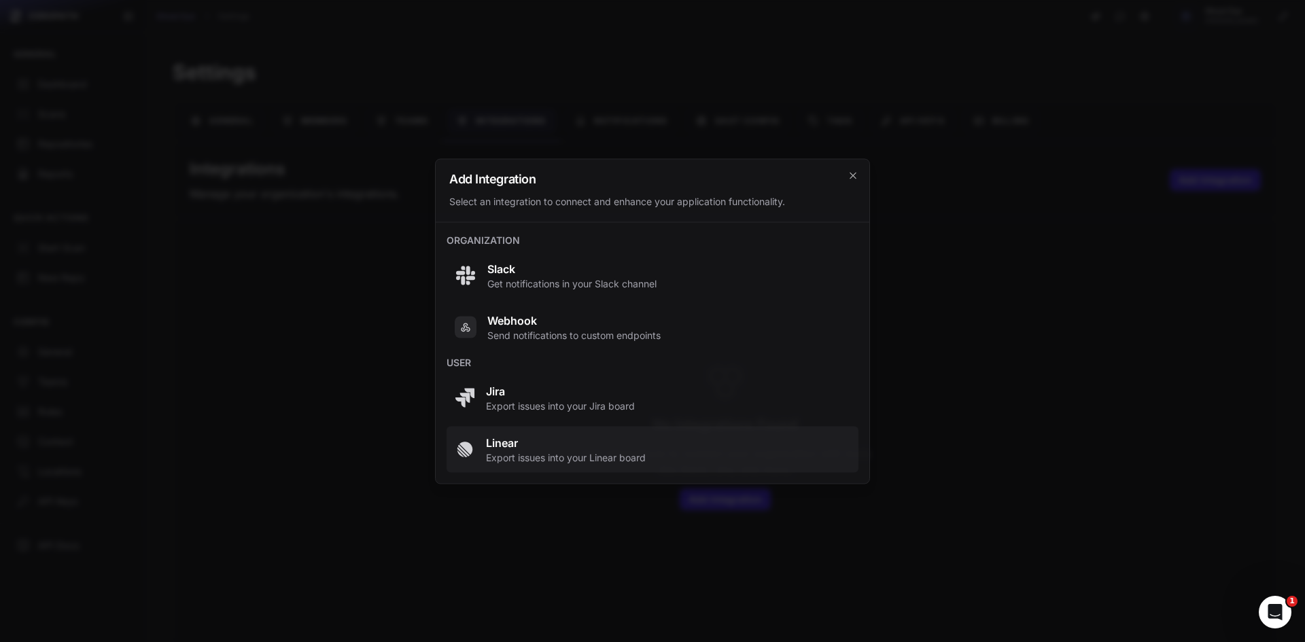
click at [579, 460] on span "Export issues into your Linear board" at bounding box center [566, 458] width 160 height 14
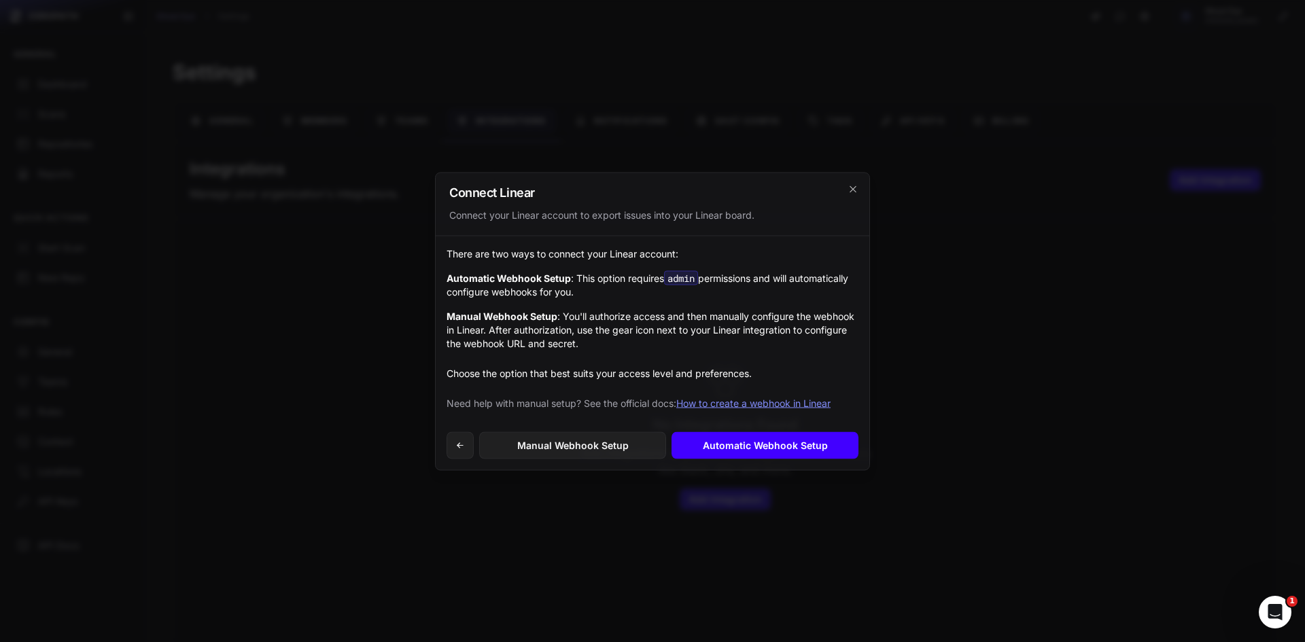
click at [754, 442] on link "Automatic Webhook Setup" at bounding box center [764, 445] width 187 height 27
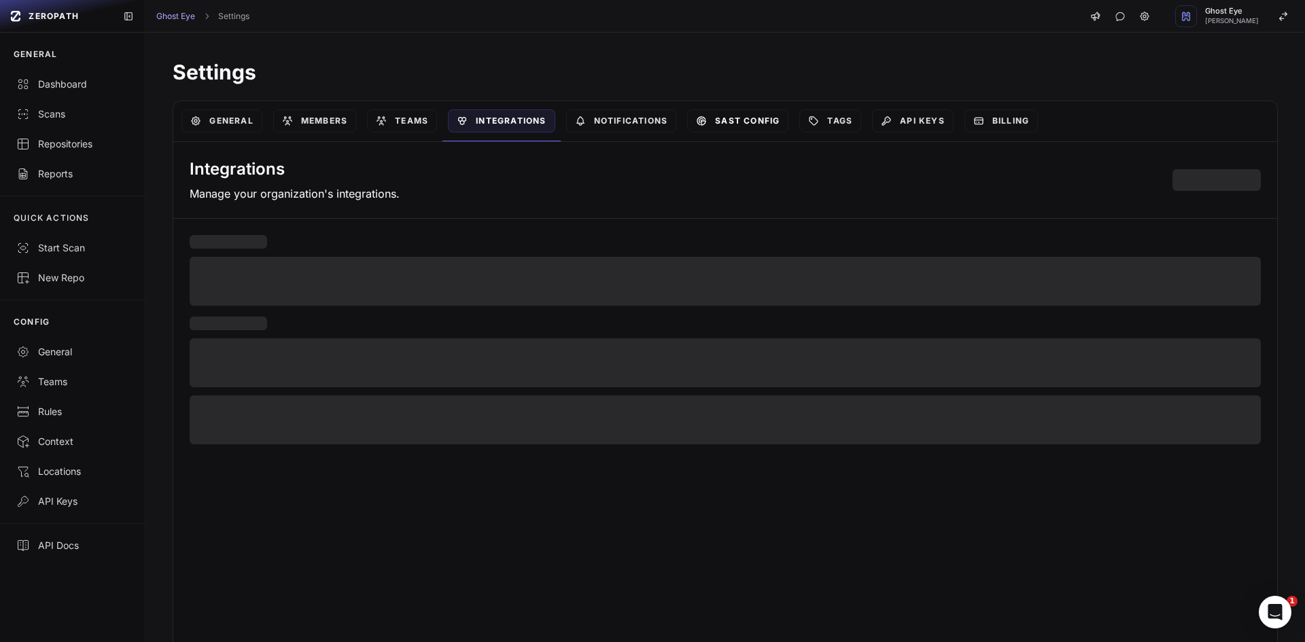
click at [731, 119] on link "SAST Config" at bounding box center [737, 120] width 101 height 23
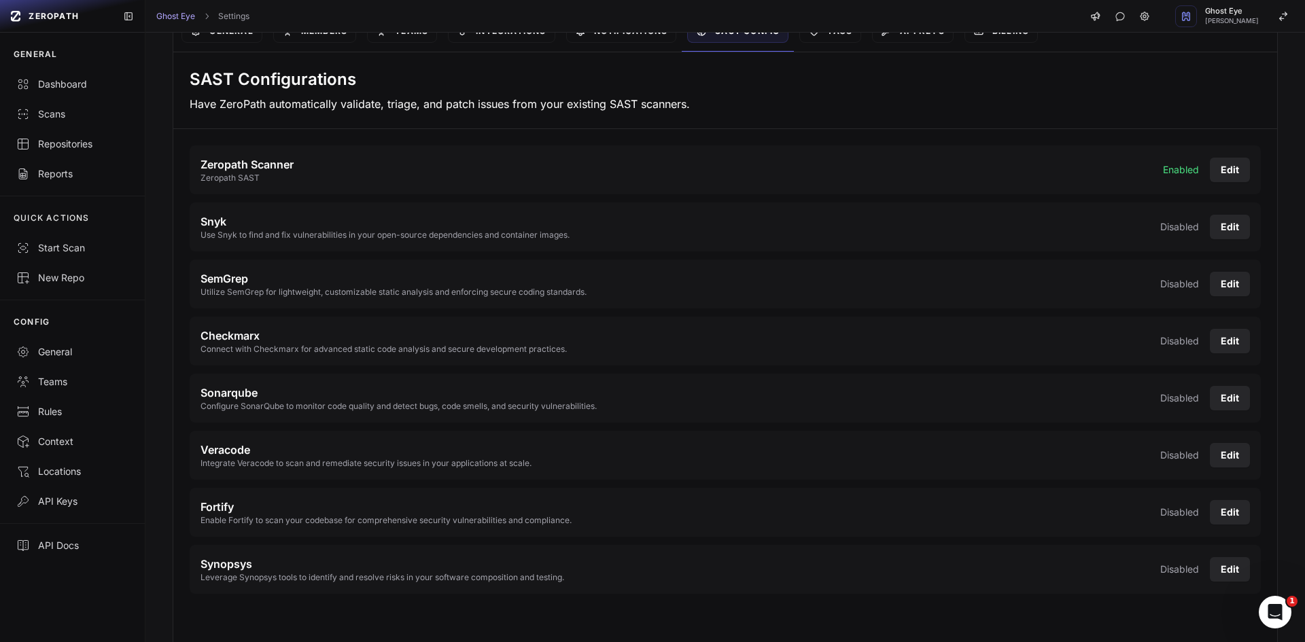
scroll to position [99, 0]
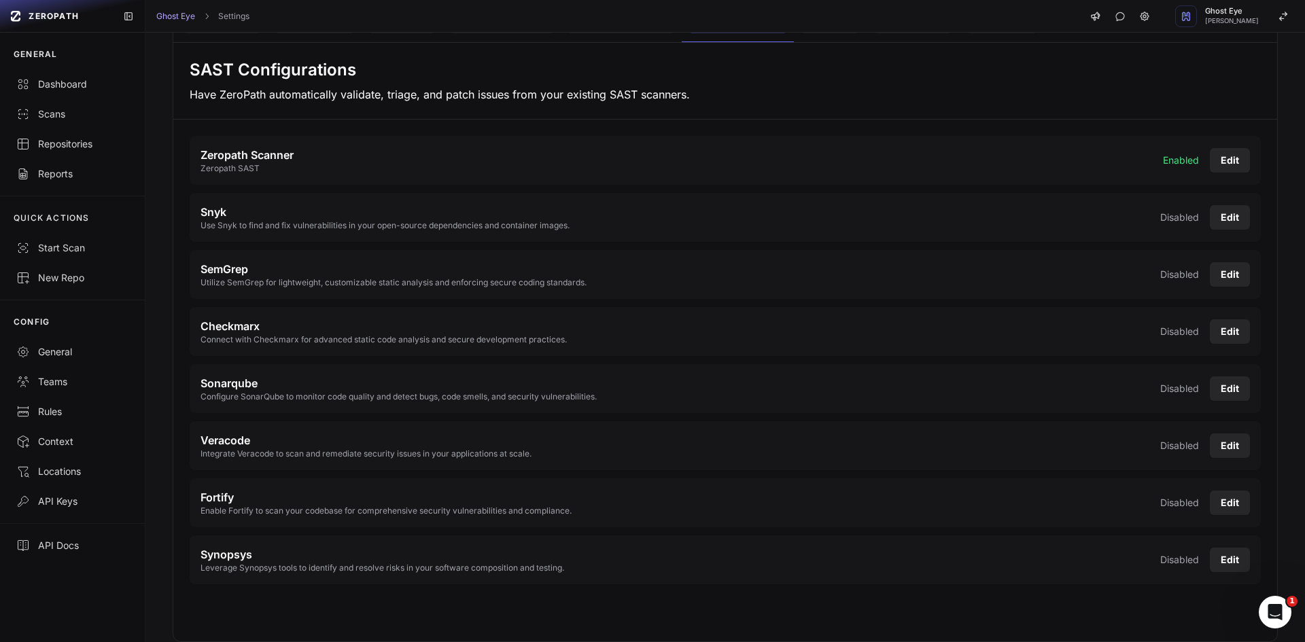
click at [1164, 558] on p "Disabled" at bounding box center [1179, 560] width 39 height 14
click at [1224, 555] on button "Edit" at bounding box center [1230, 560] width 40 height 24
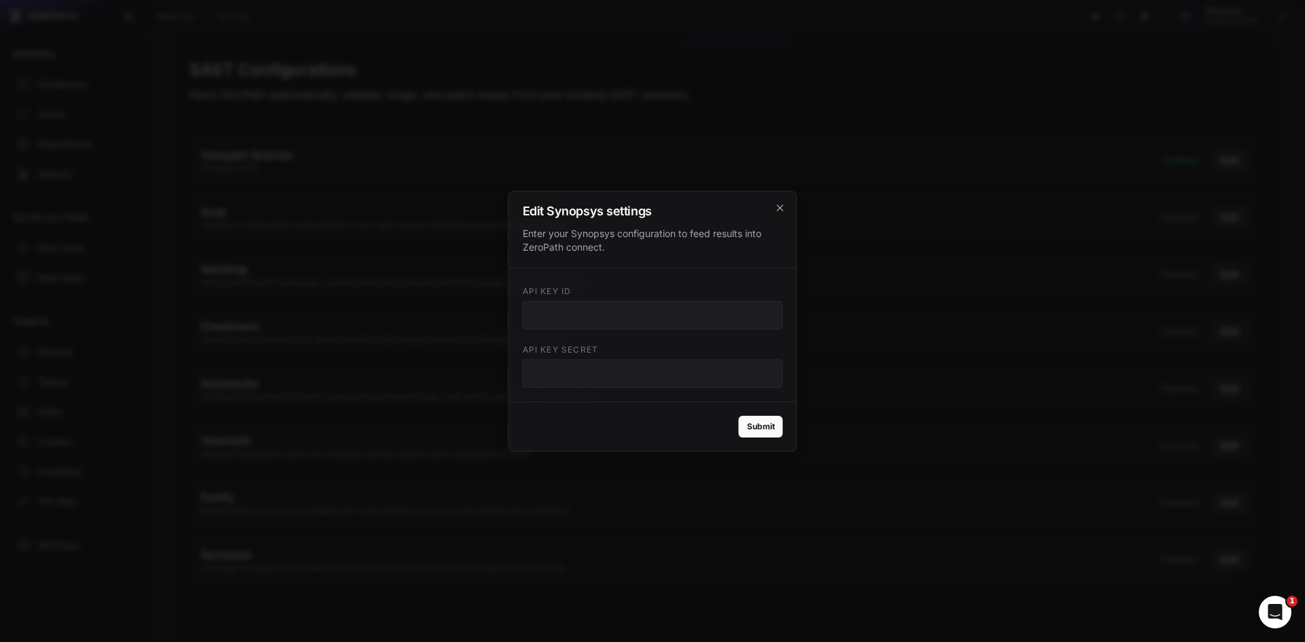
click at [770, 211] on h2 "Edit Synopsys settings" at bounding box center [653, 211] width 260 height 12
click at [773, 212] on h2 "Edit Synopsys settings" at bounding box center [653, 211] width 260 height 12
click at [778, 211] on icon "cross 2," at bounding box center [780, 208] width 11 height 11
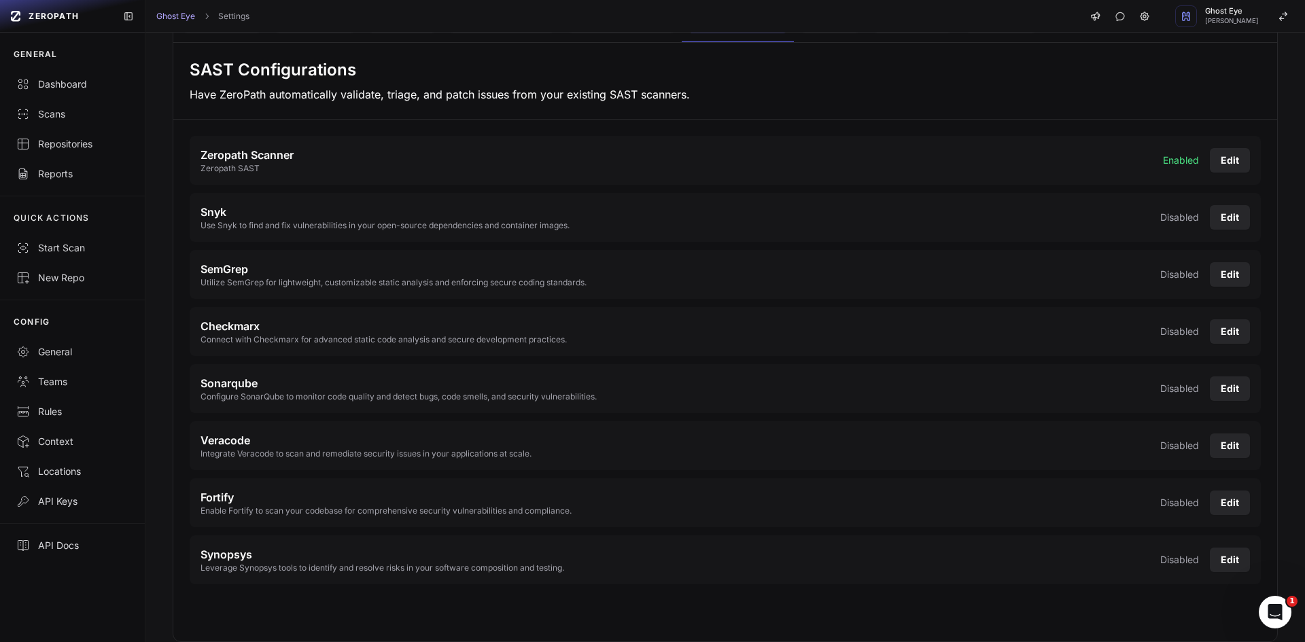
scroll to position [0, 0]
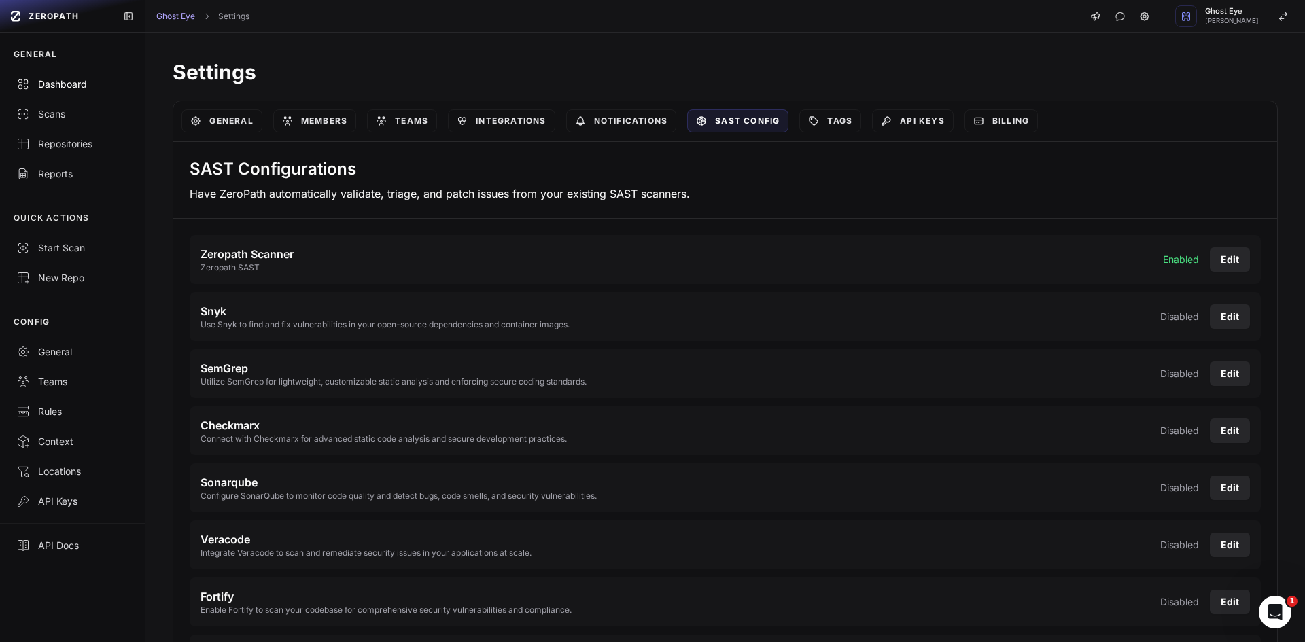
click at [65, 89] on div "Dashboard" at bounding box center [72, 84] width 112 height 14
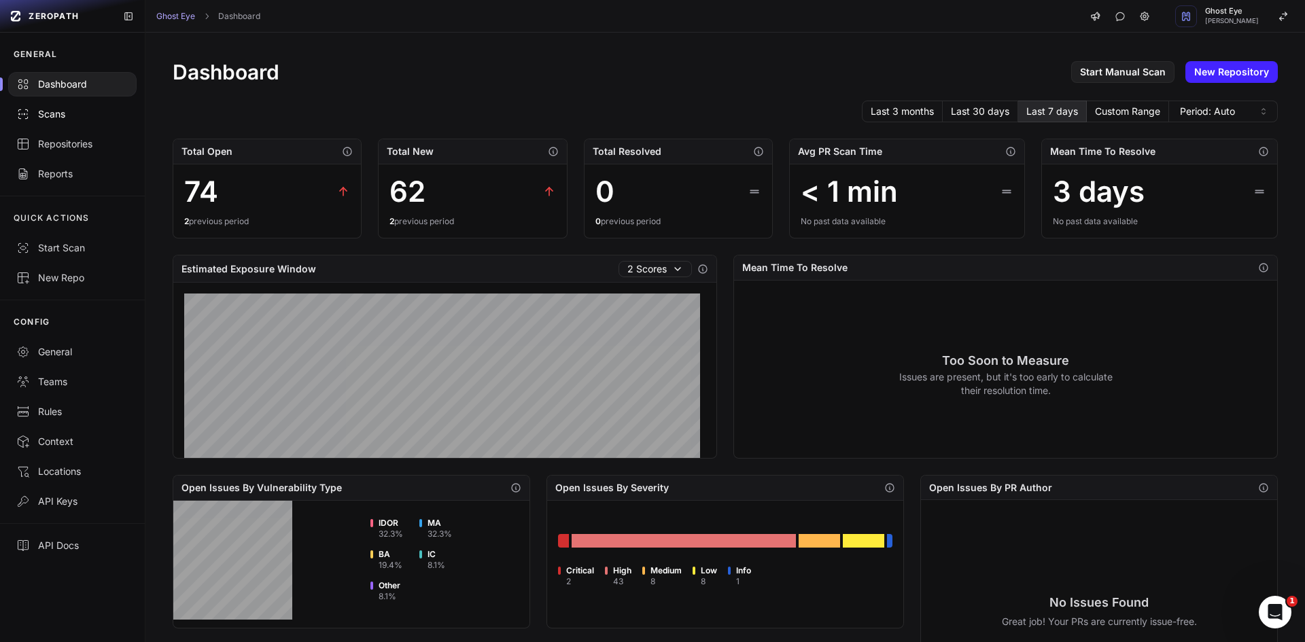
click at [77, 112] on div "Scans" at bounding box center [72, 114] width 112 height 14
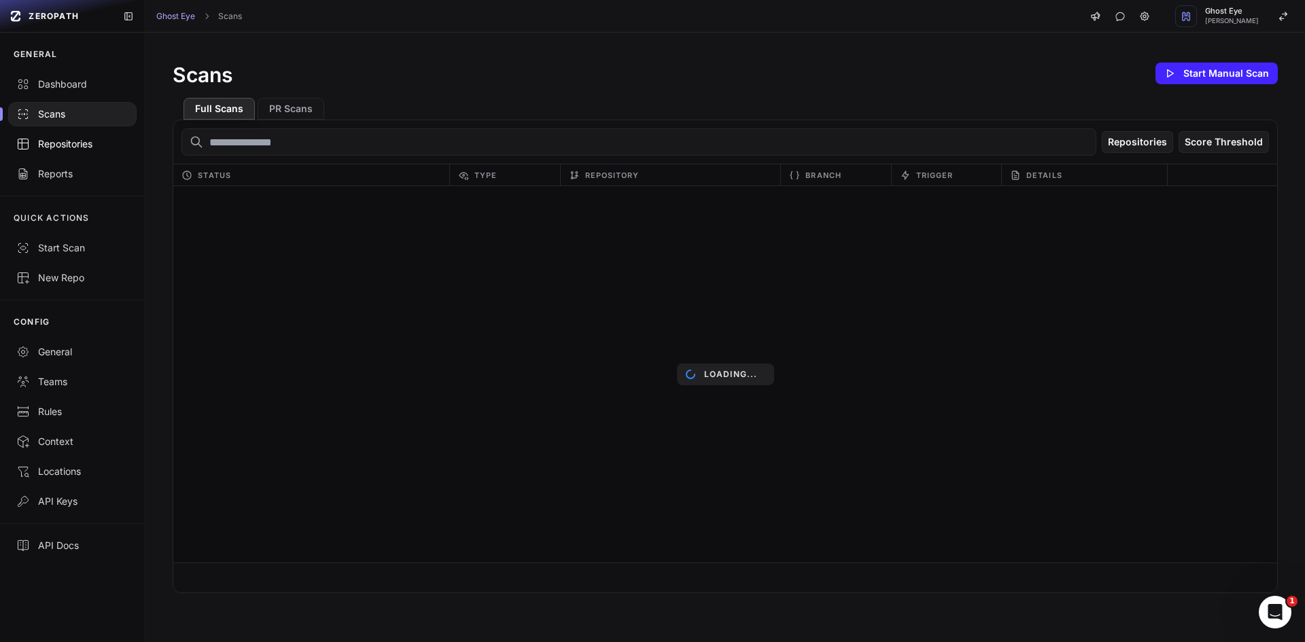
click at [90, 148] on div "Repositories" at bounding box center [72, 144] width 112 height 14
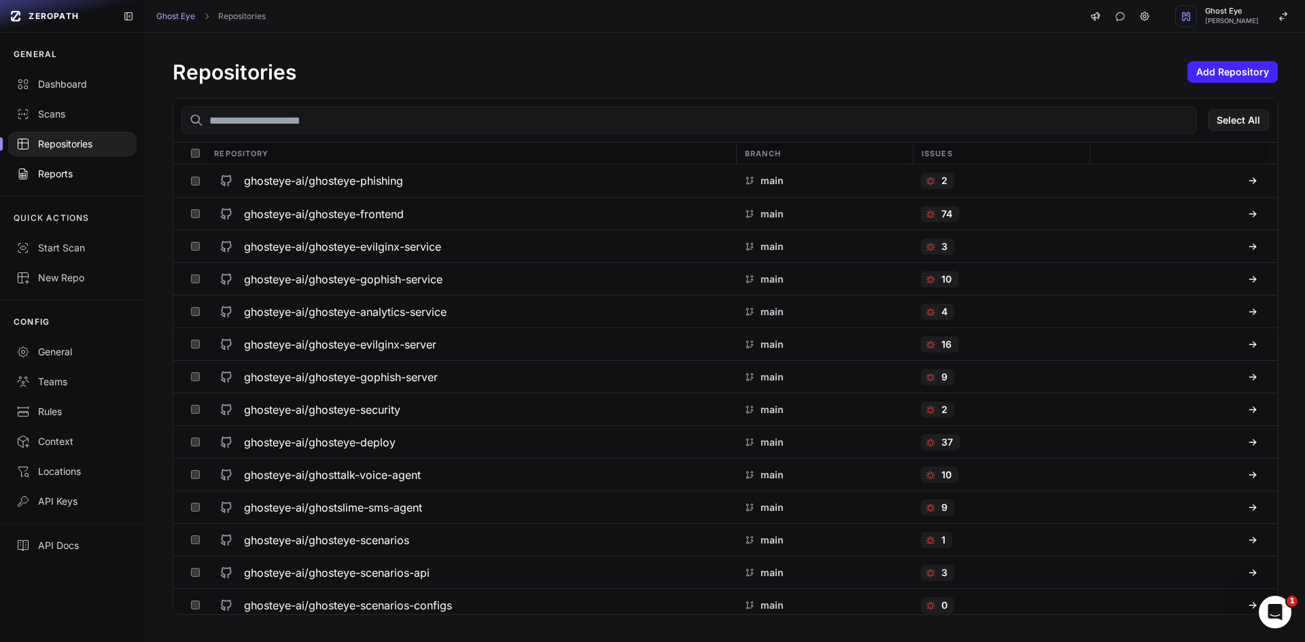
click at [85, 167] on link "Reports" at bounding box center [72, 174] width 145 height 30
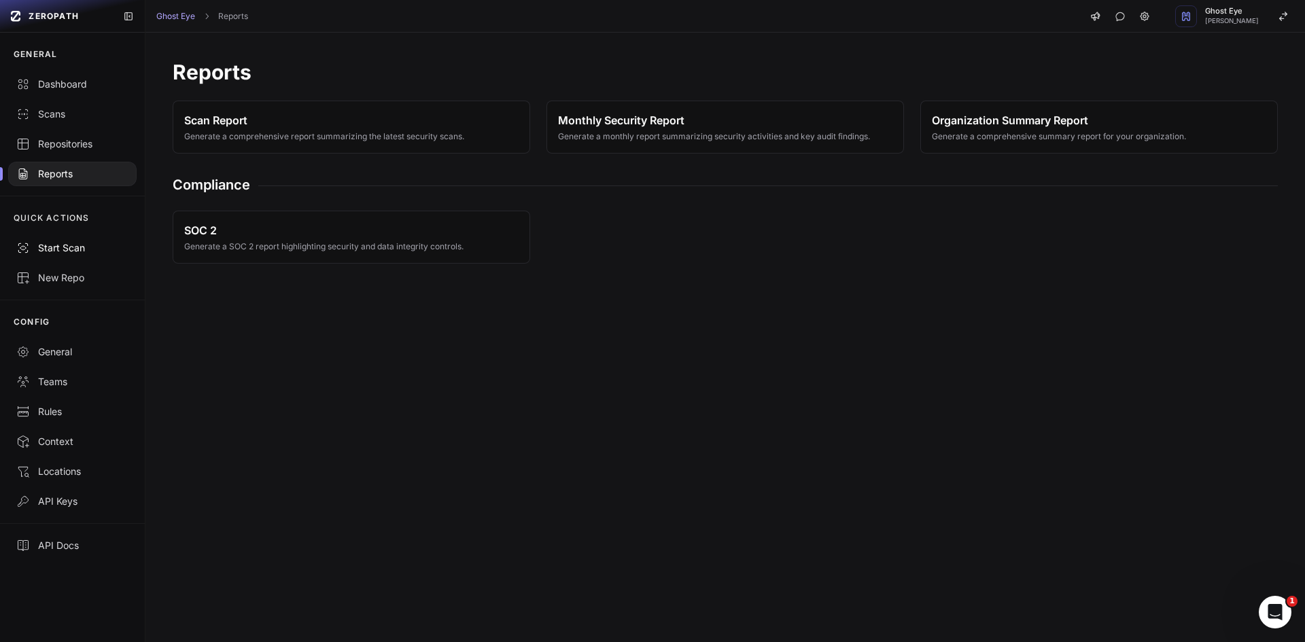
click at [82, 248] on div "Start Scan" at bounding box center [72, 248] width 112 height 14
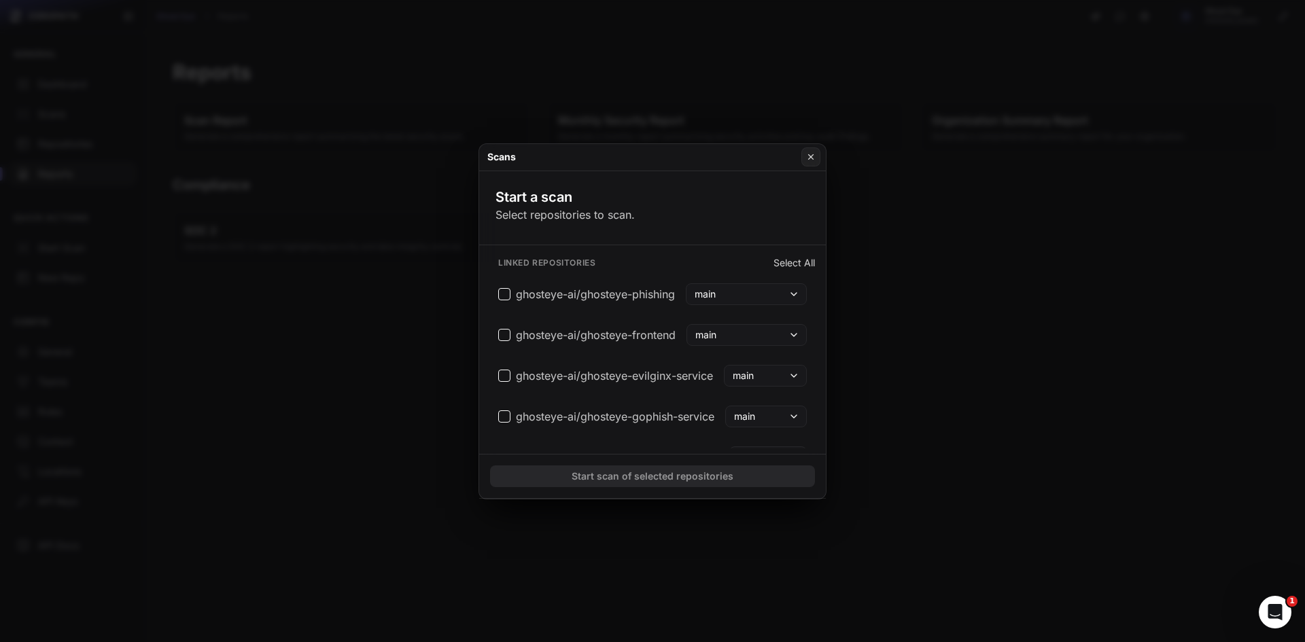
click at [129, 118] on button at bounding box center [652, 321] width 1305 height 642
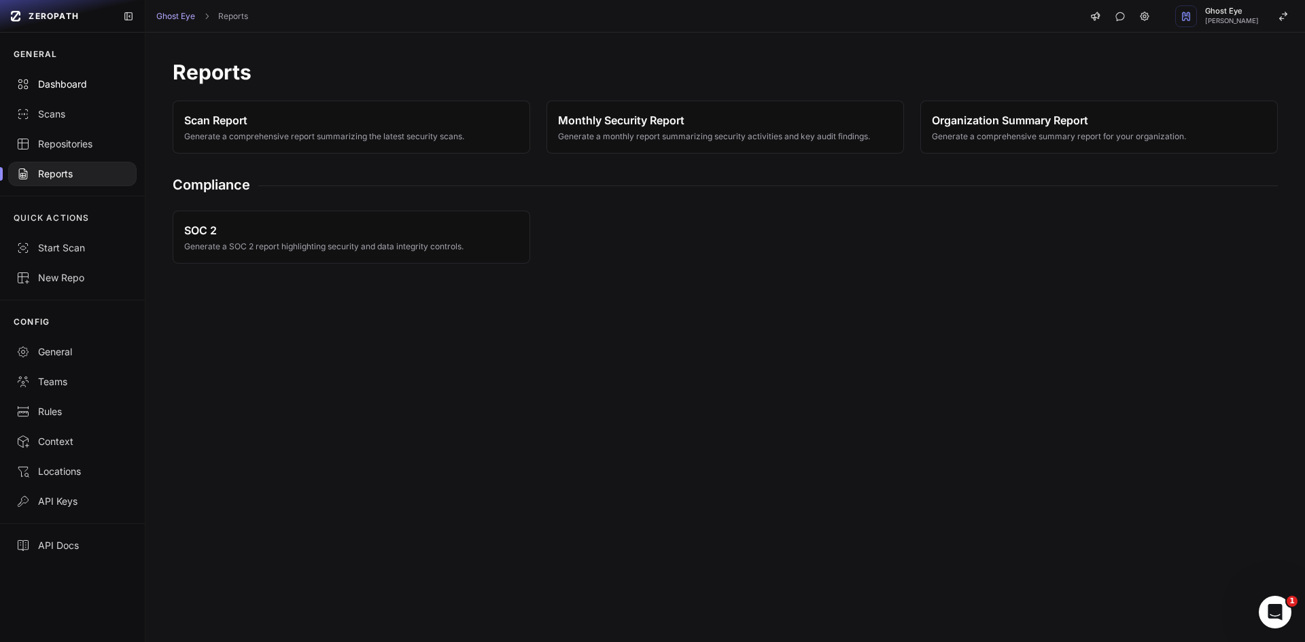
click at [90, 84] on div "Dashboard" at bounding box center [72, 84] width 112 height 14
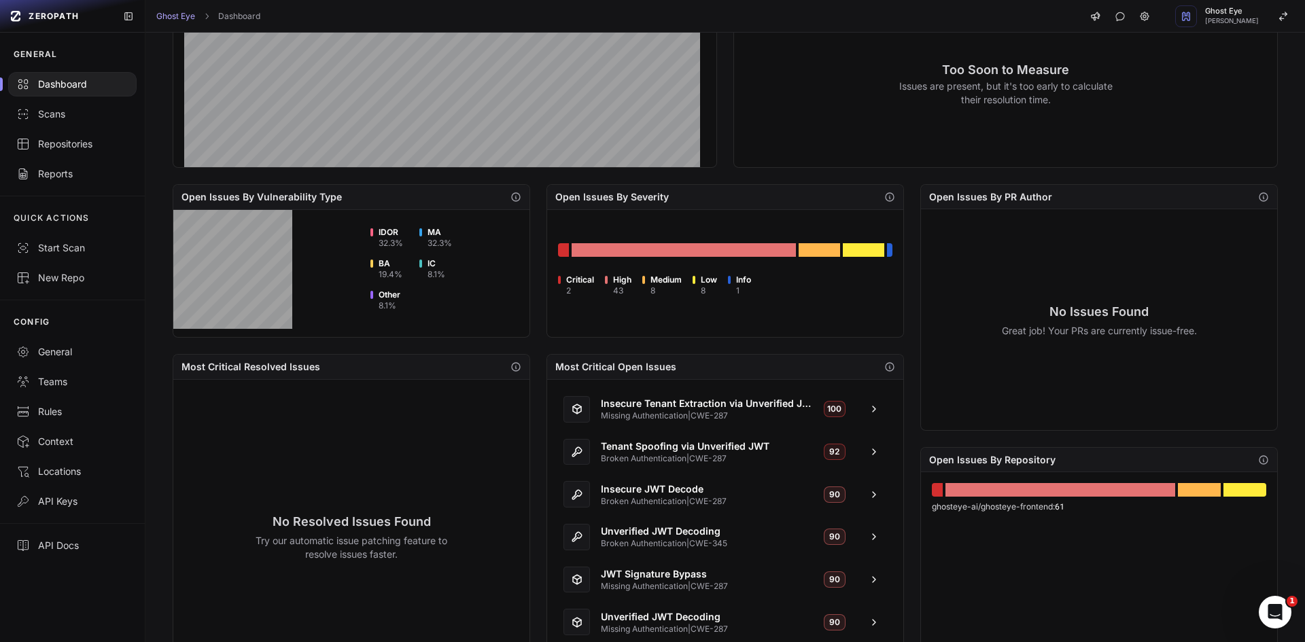
scroll to position [340, 0]
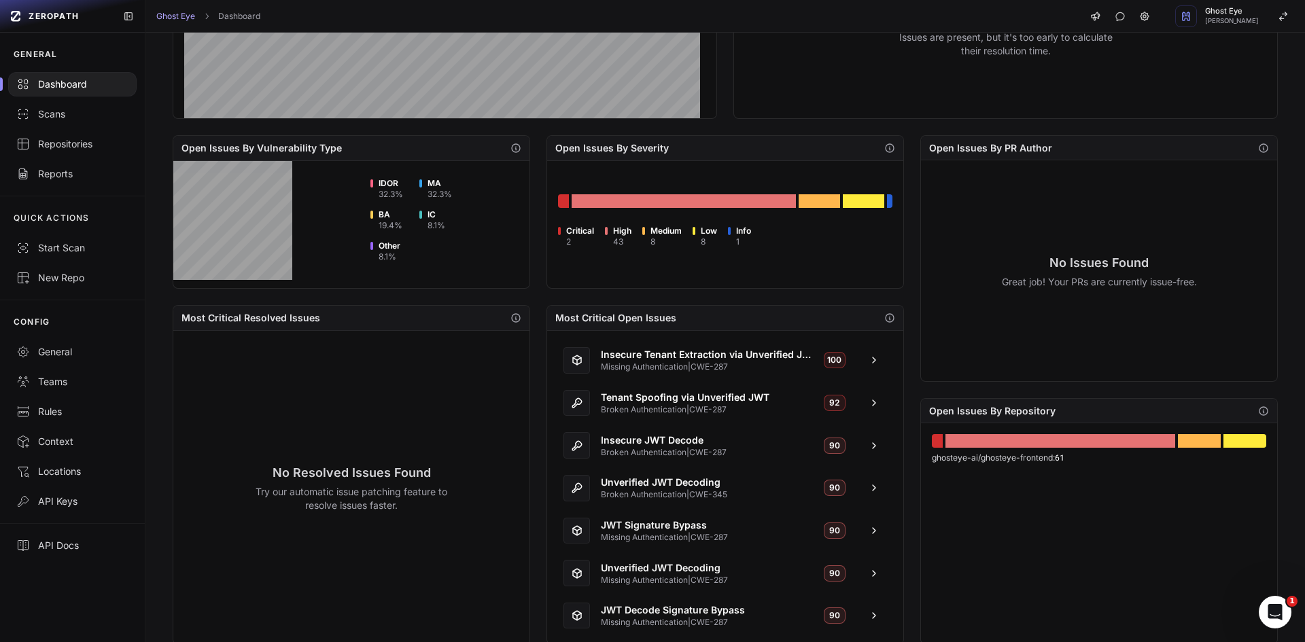
click at [1110, 548] on div "ghosteye-ai/ghosteye-frontend : 61" at bounding box center [1099, 533] width 356 height 221
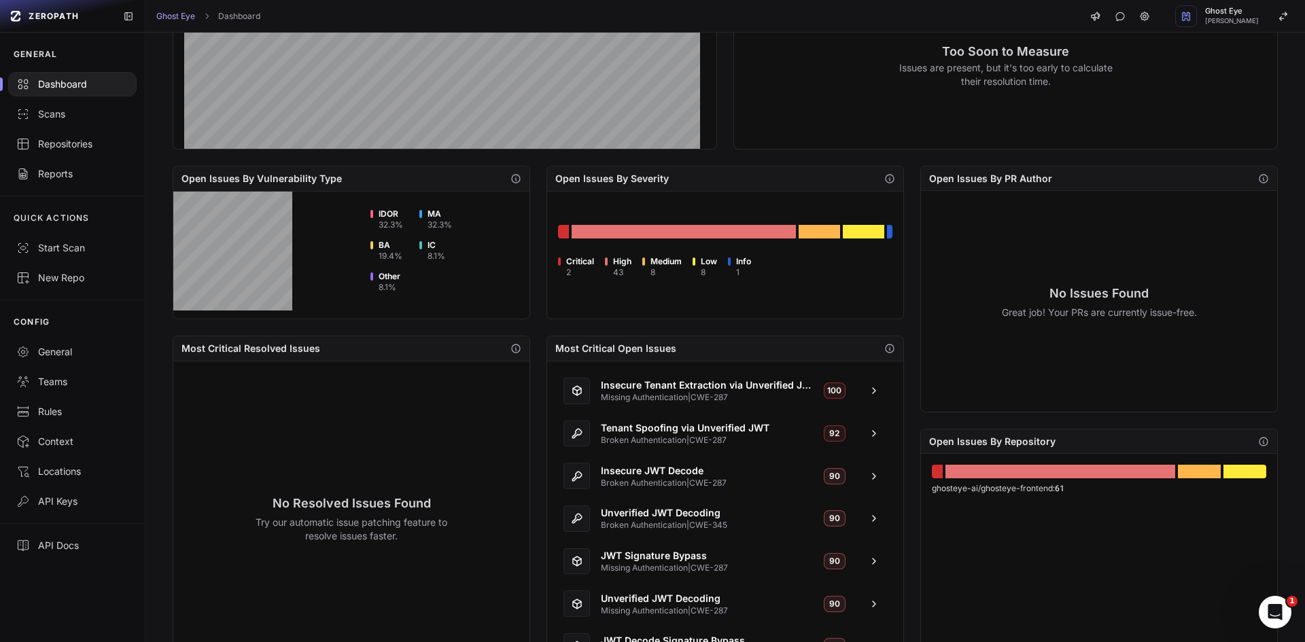
scroll to position [272, 0]
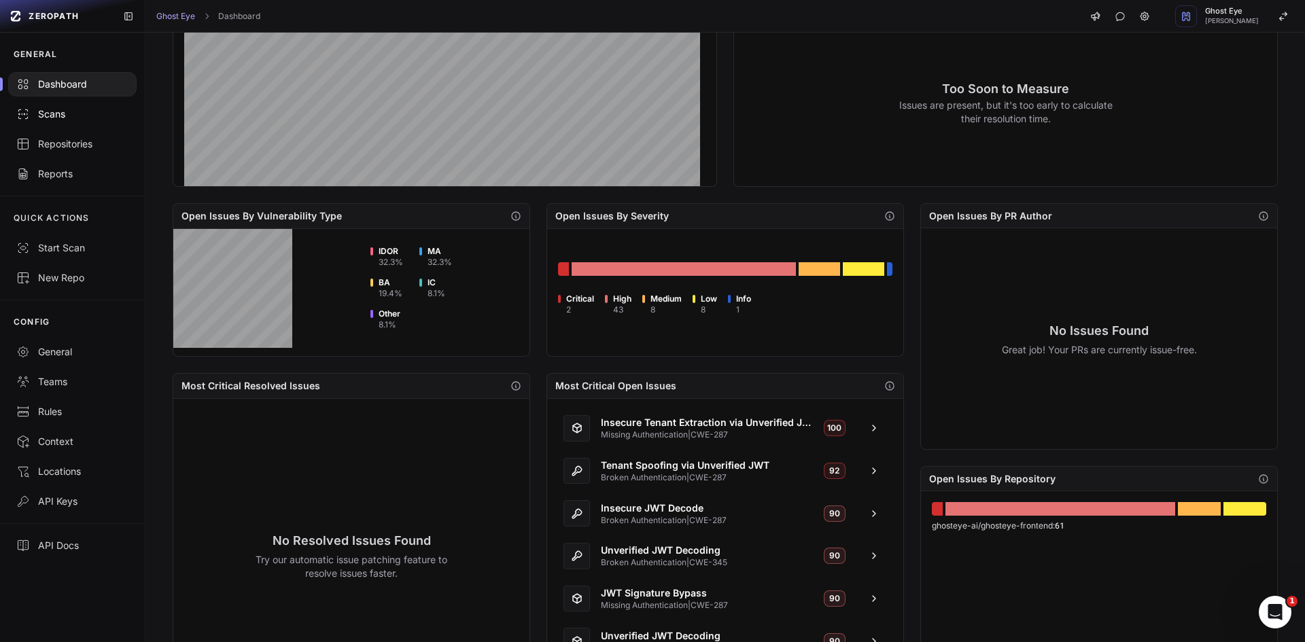
click at [90, 121] on link "Scans" at bounding box center [72, 114] width 145 height 30
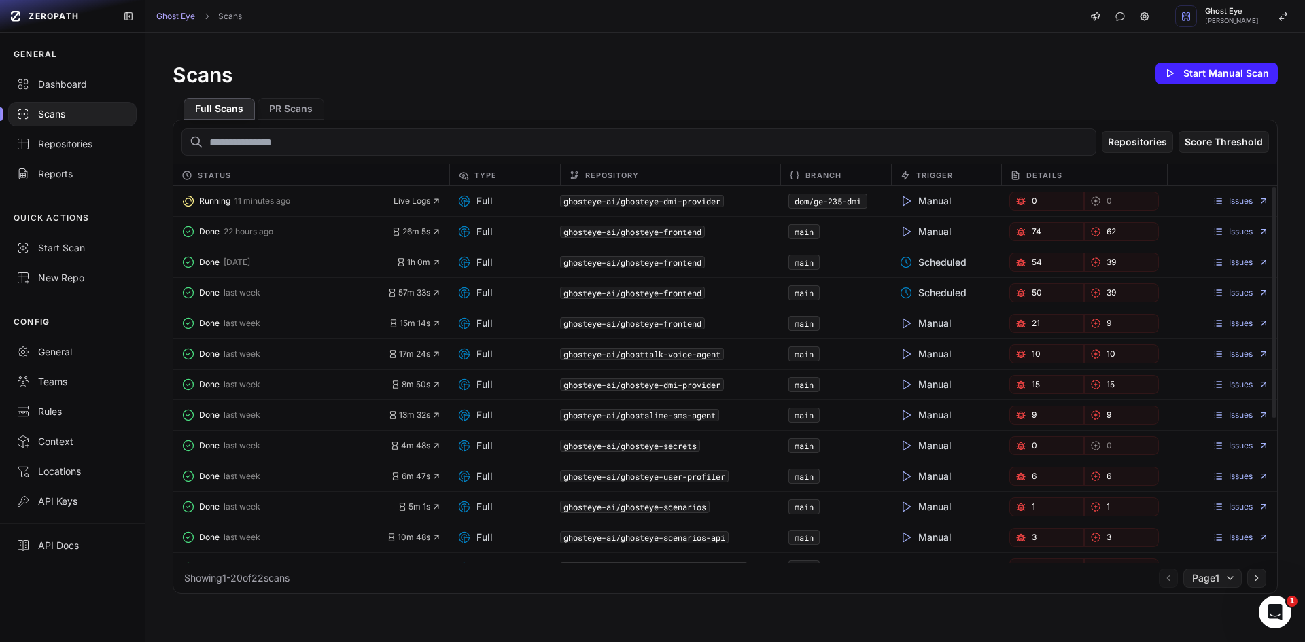
click at [979, 102] on div "Full Scans PR Scans" at bounding box center [725, 103] width 1105 height 33
